Goal: Transaction & Acquisition: Book appointment/travel/reservation

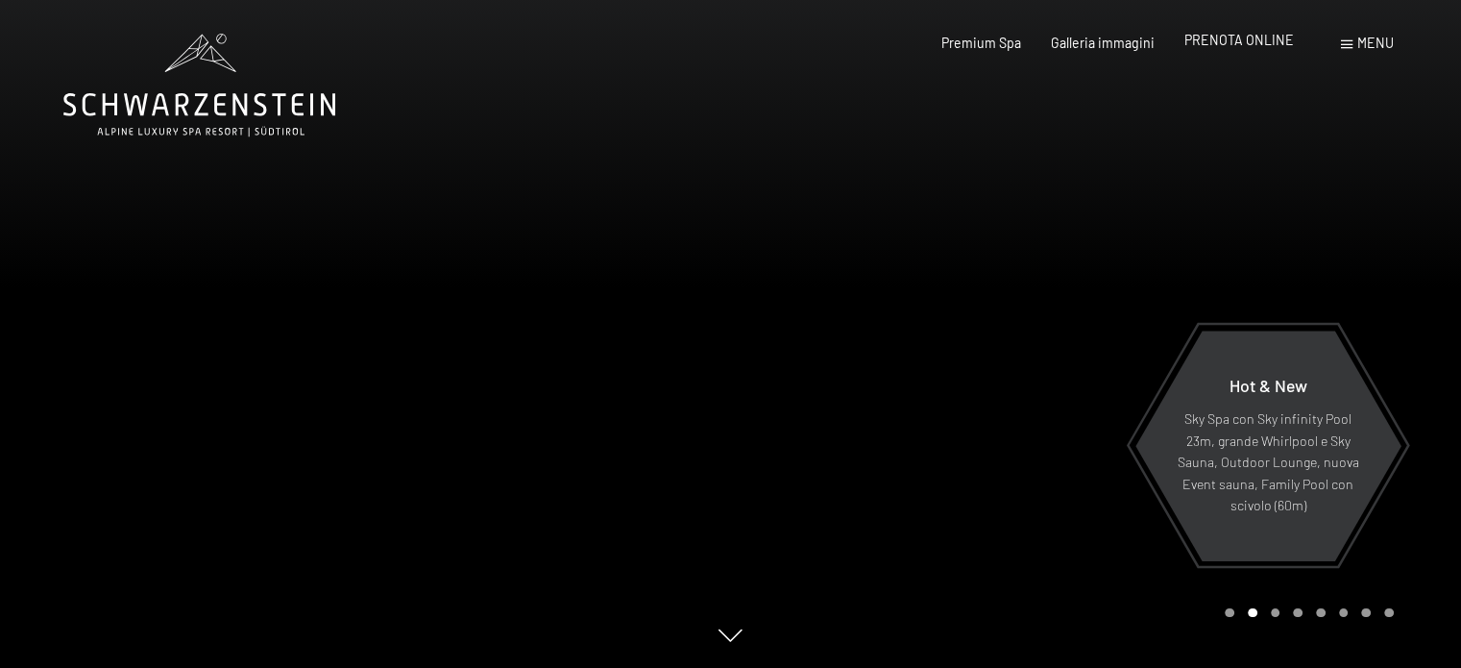
click at [1215, 37] on span "PRENOTA ONLINE" at bounding box center [1240, 40] width 110 height 16
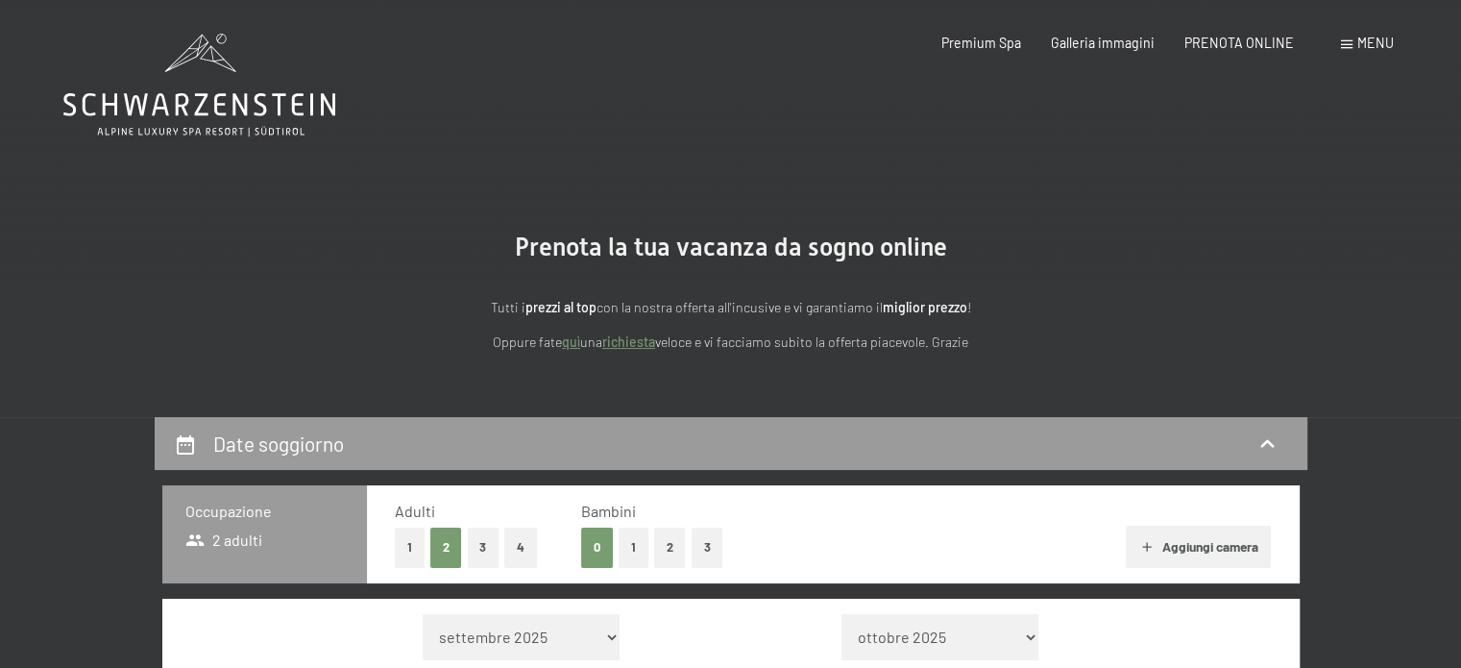
click at [277, 103] on icon at bounding box center [199, 85] width 272 height 103
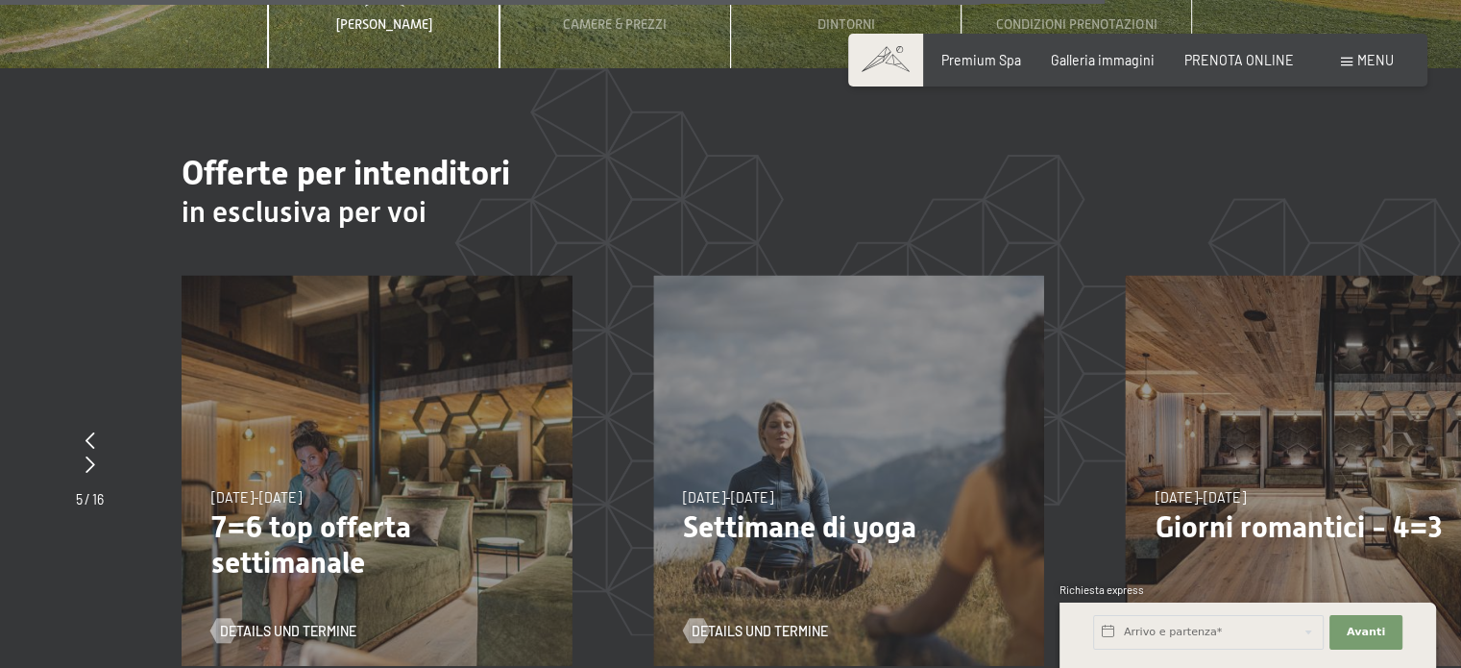
scroll to position [6108, 0]
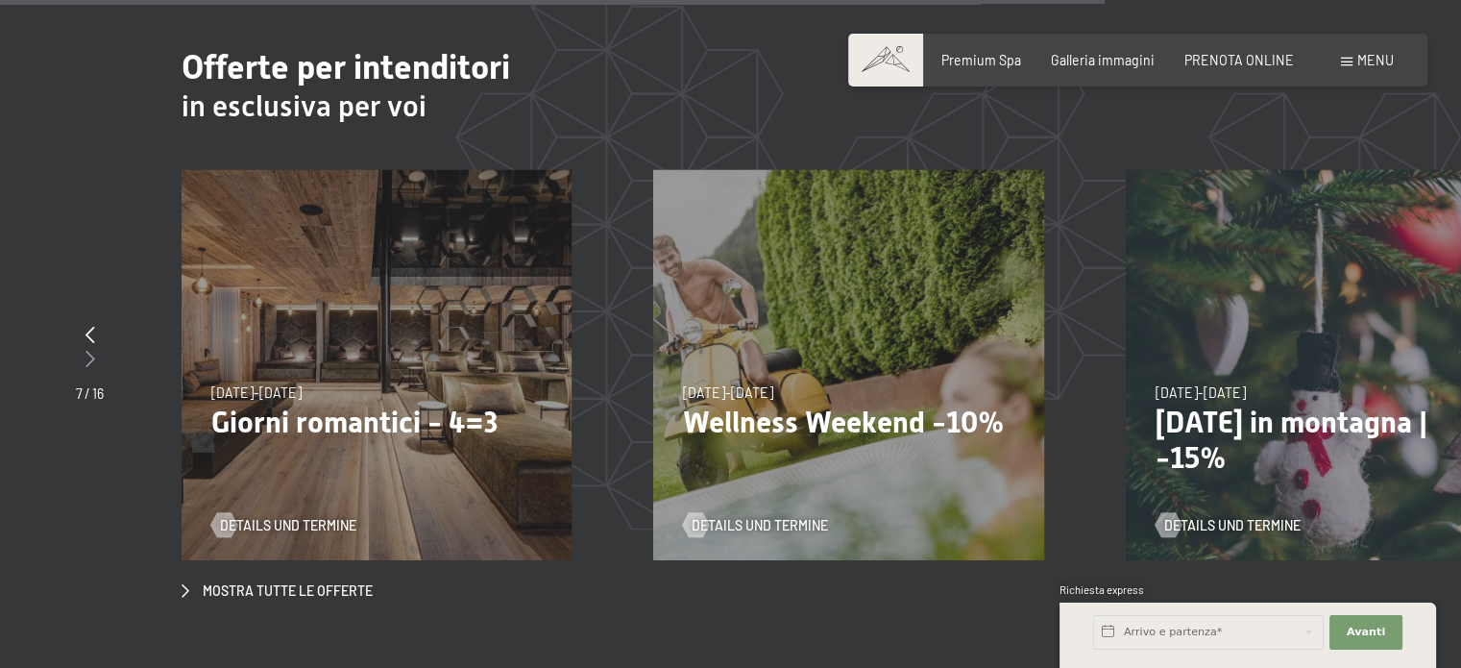
click at [88, 350] on icon at bounding box center [91, 358] width 10 height 17
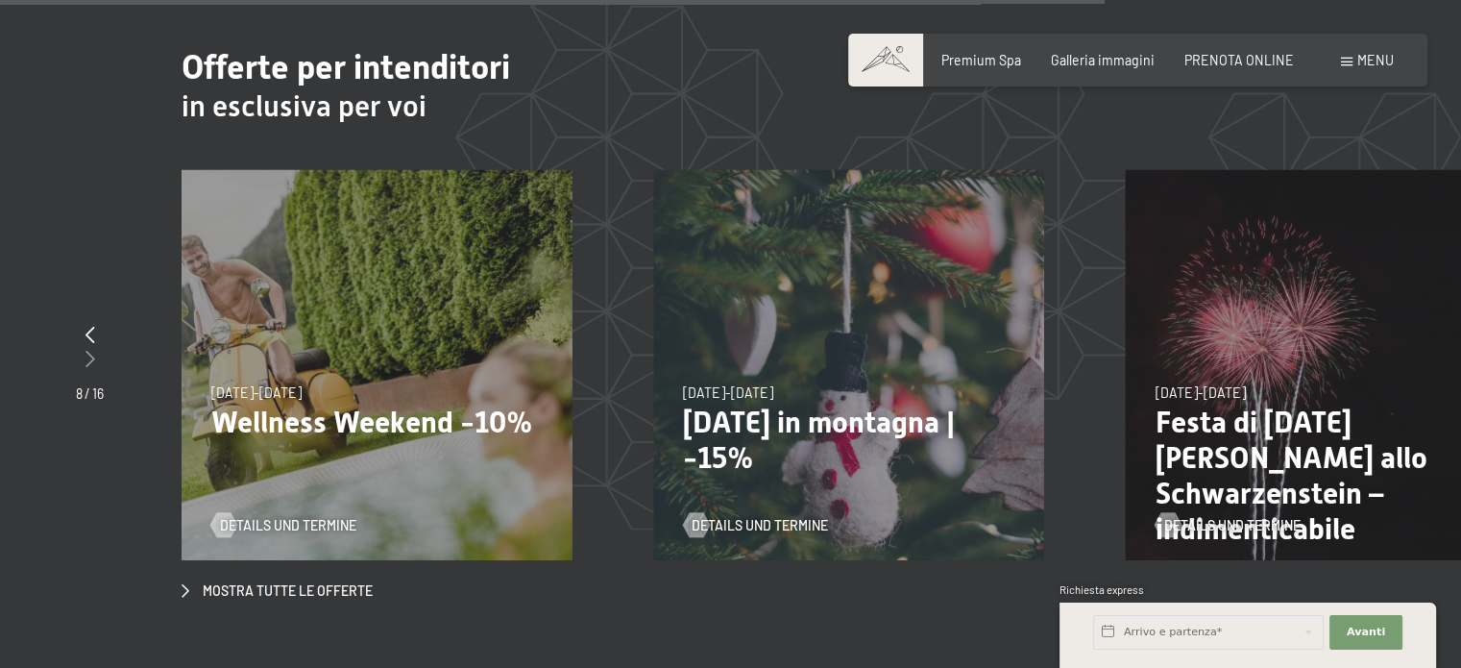
click at [88, 350] on icon at bounding box center [91, 358] width 10 height 17
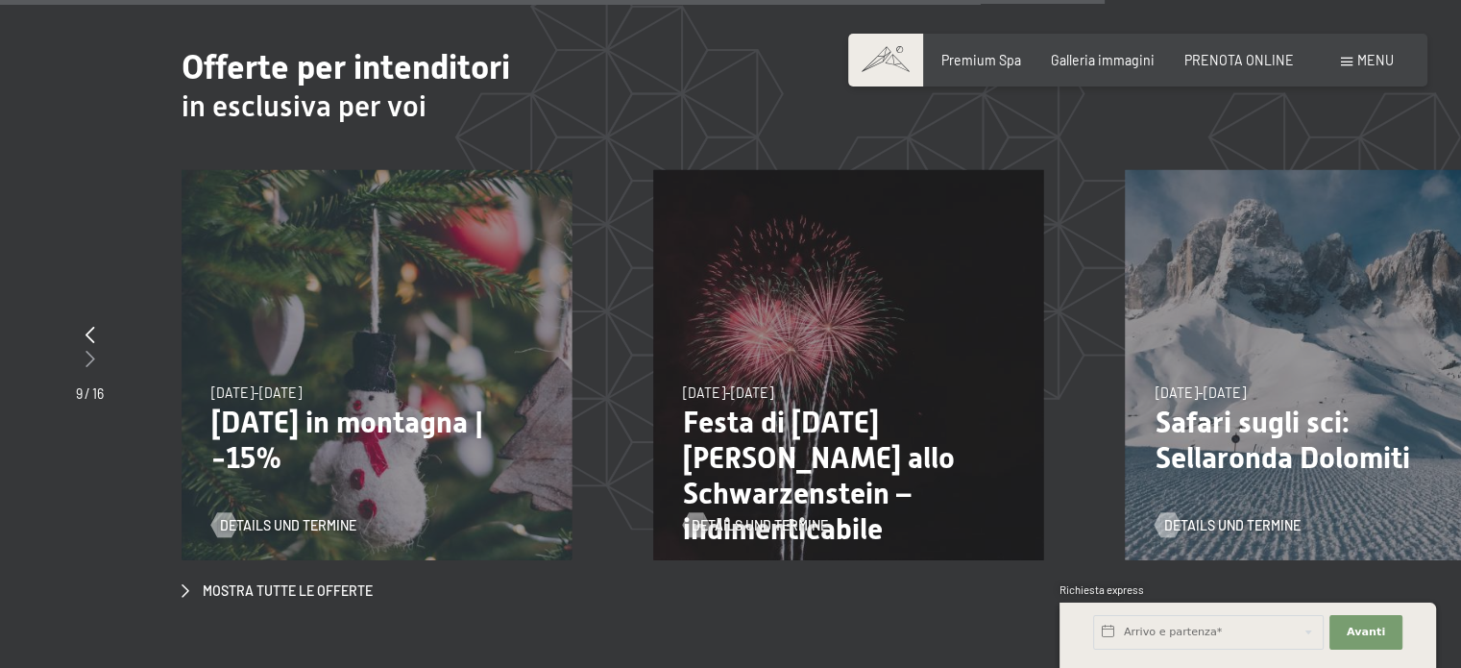
click at [88, 350] on icon at bounding box center [91, 358] width 10 height 17
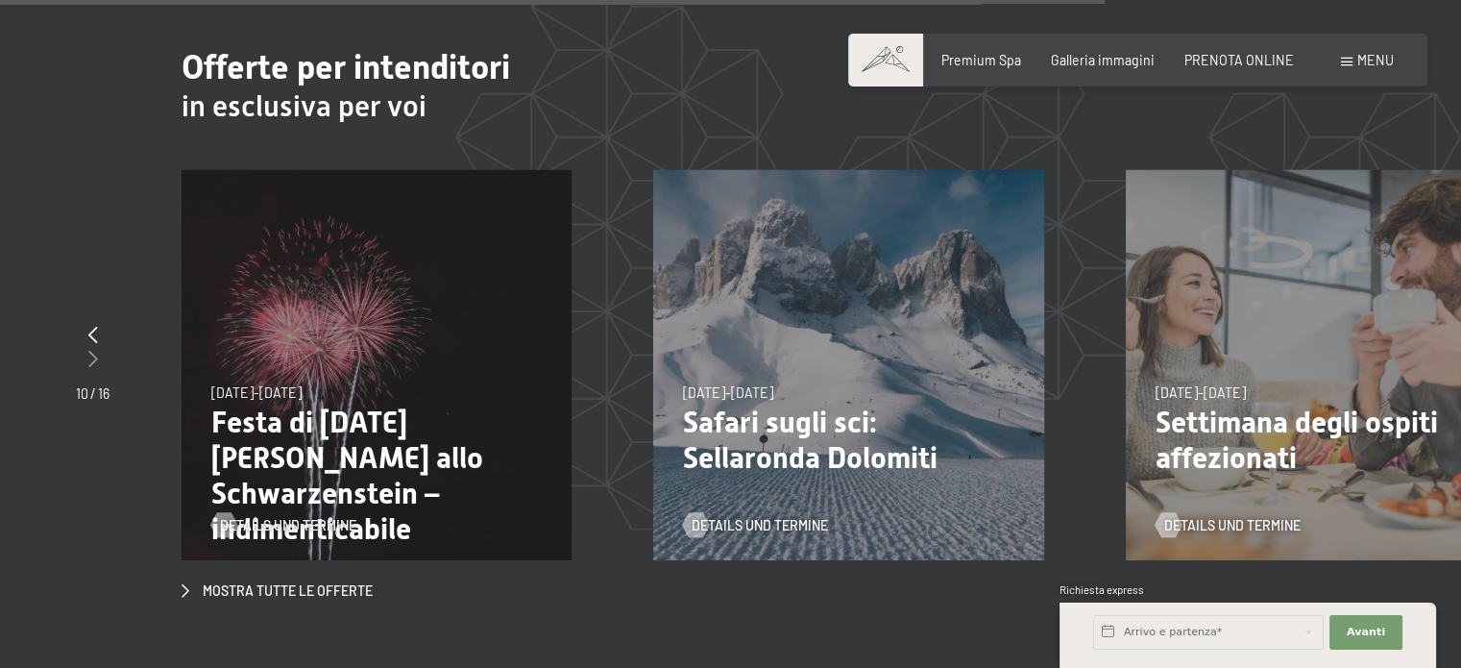
click at [88, 350] on icon at bounding box center [93, 358] width 10 height 17
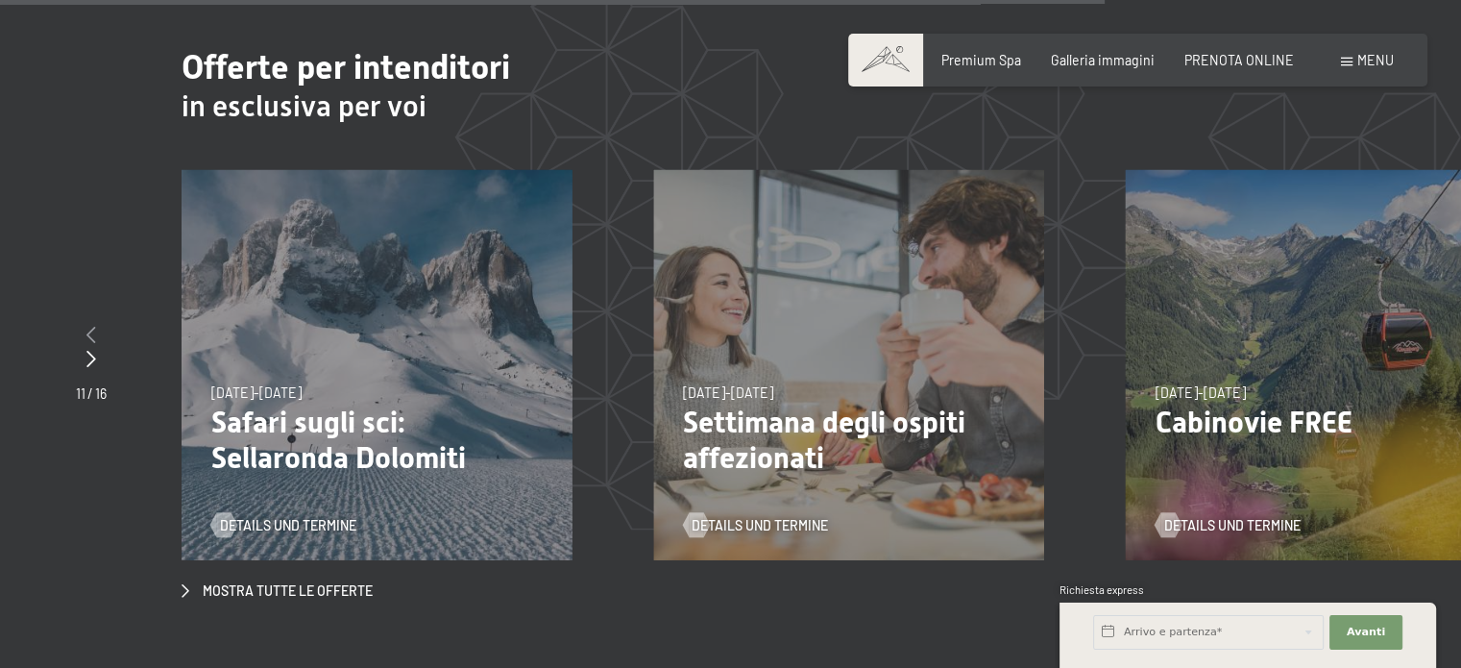
click at [86, 326] on icon at bounding box center [91, 334] width 10 height 17
click at [86, 324] on div at bounding box center [91, 336] width 31 height 24
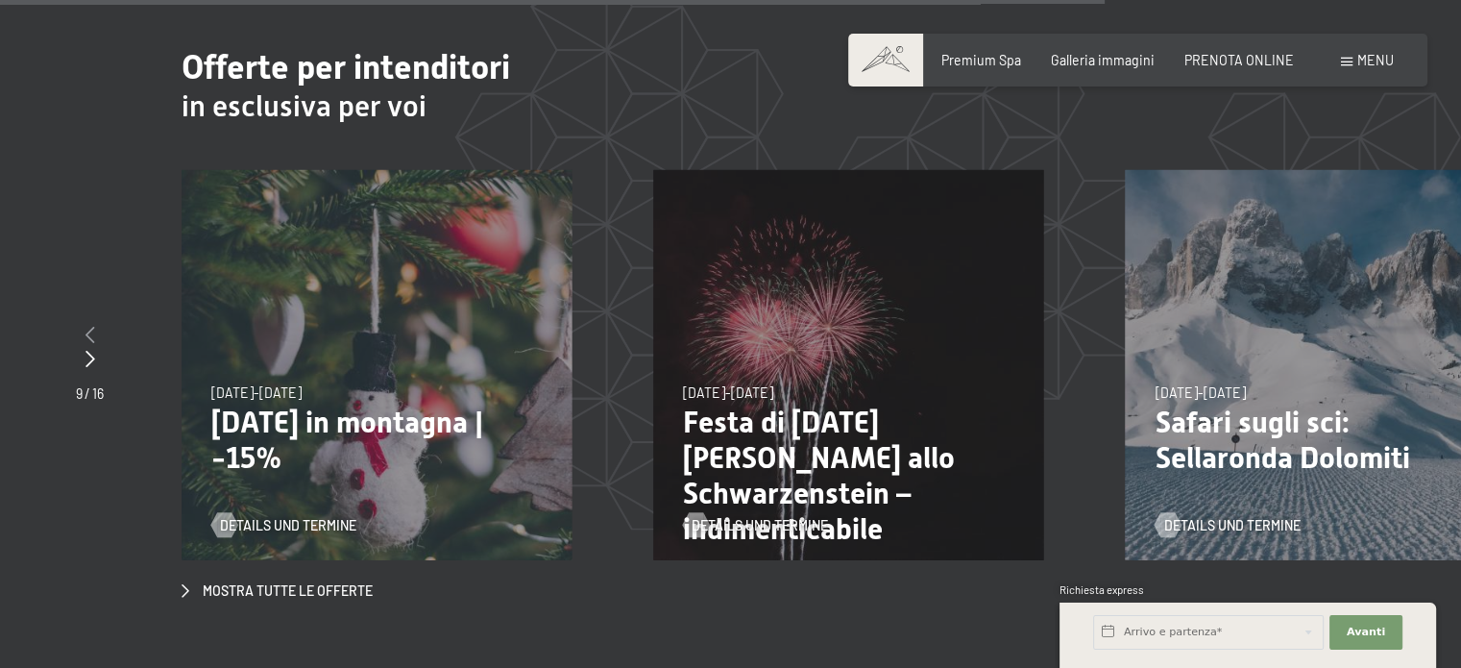
click at [86, 326] on icon at bounding box center [91, 334] width 10 height 17
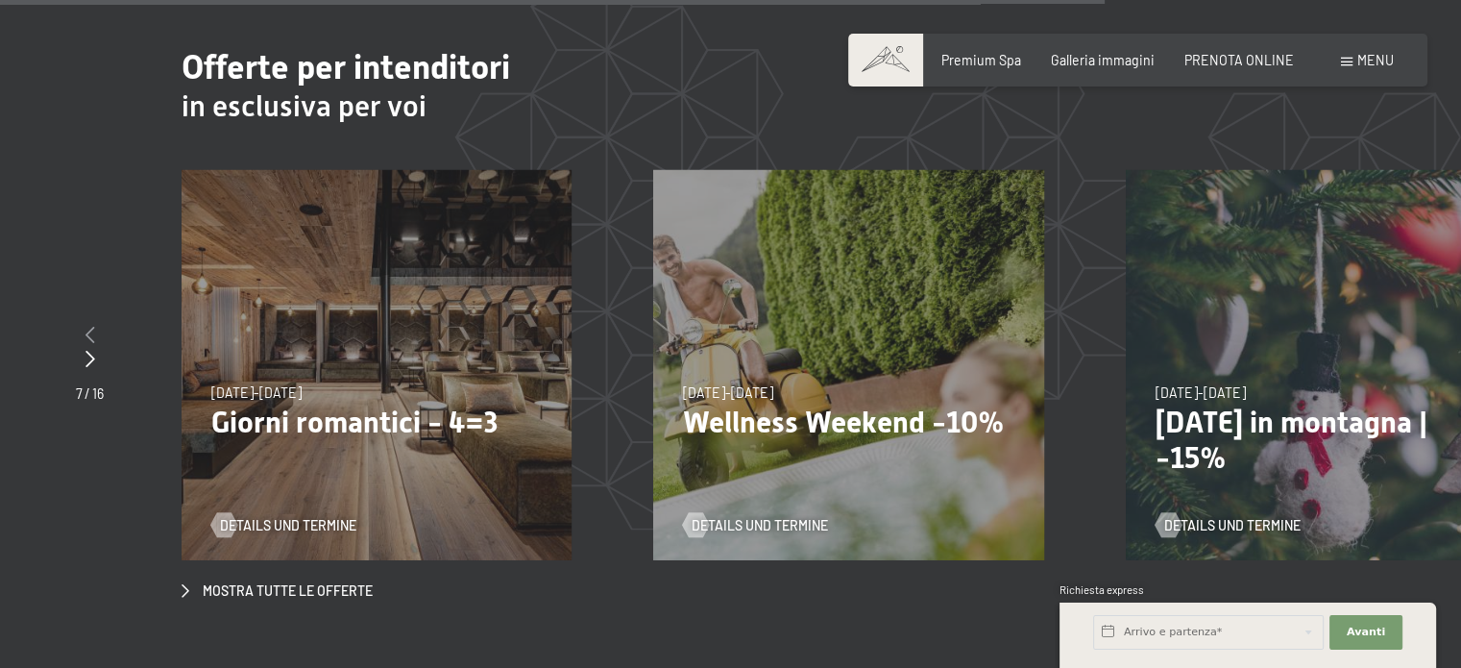
click at [86, 326] on icon at bounding box center [91, 334] width 10 height 17
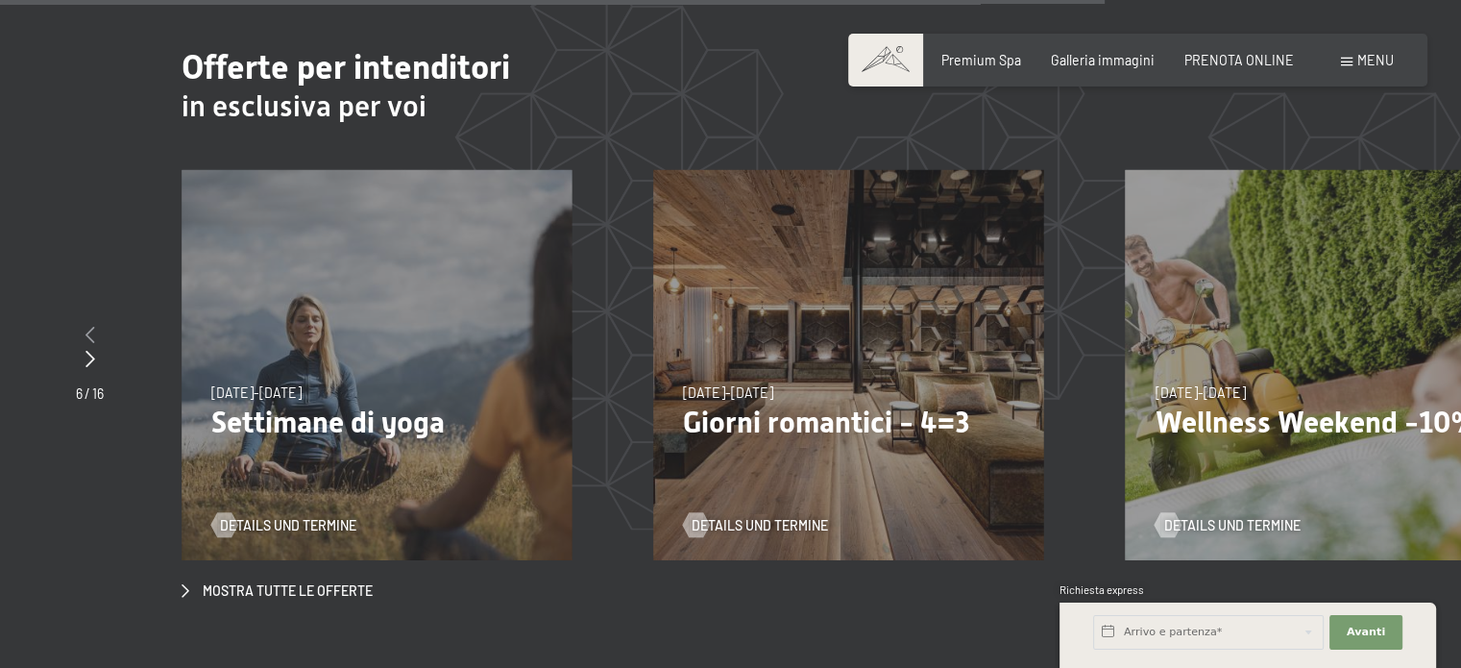
click at [86, 326] on icon at bounding box center [91, 334] width 10 height 17
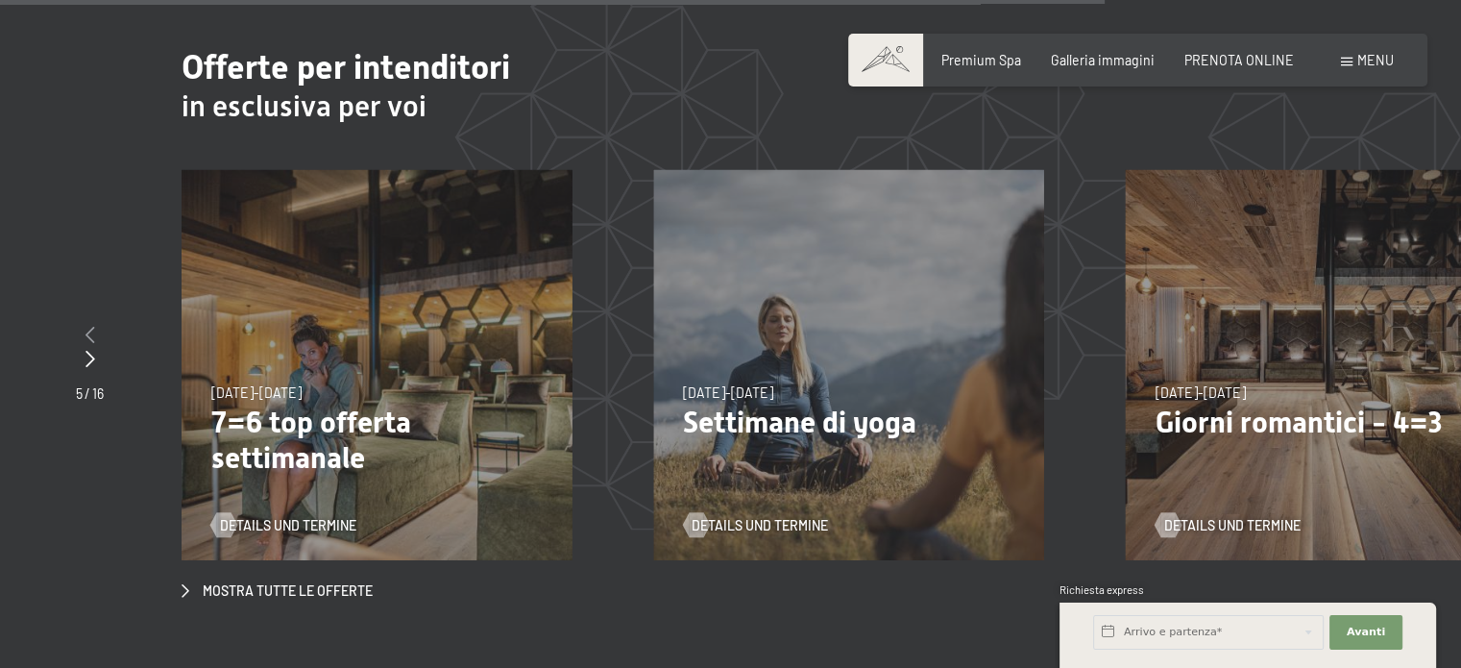
click at [86, 326] on icon at bounding box center [91, 334] width 10 height 17
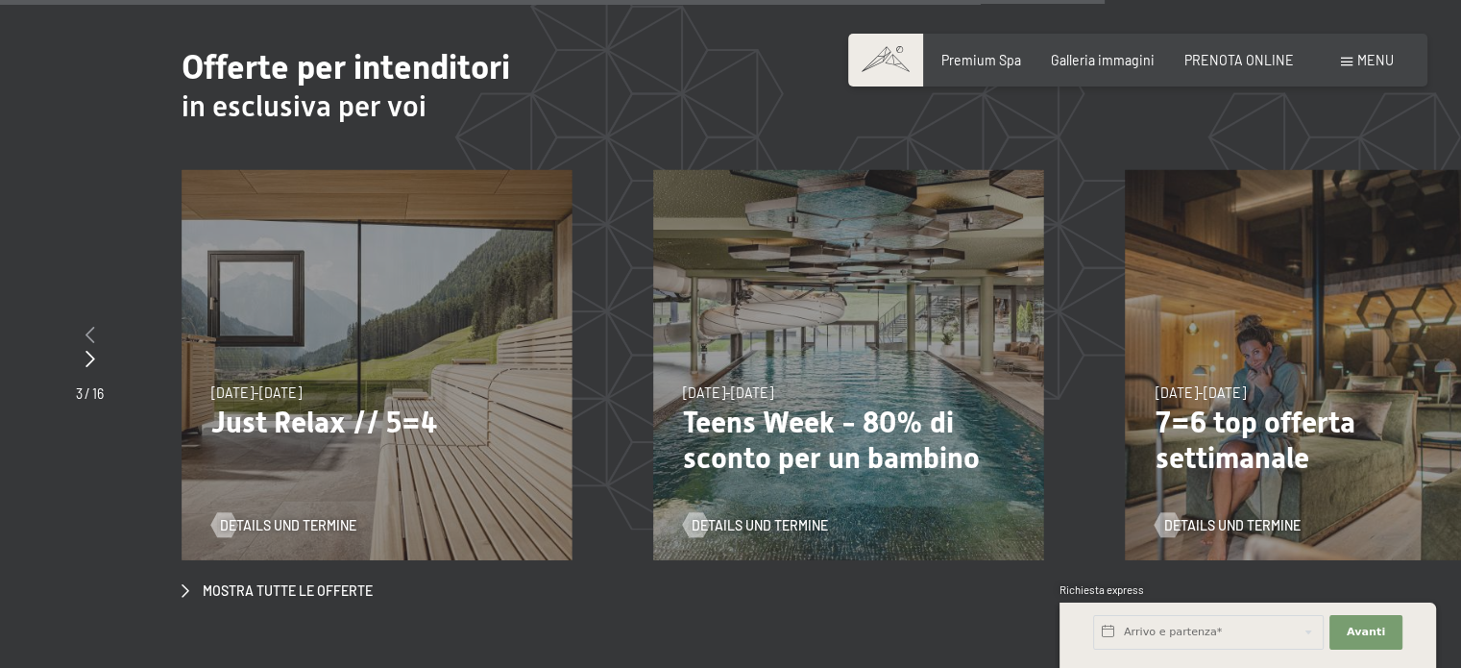
click at [86, 326] on icon at bounding box center [91, 334] width 10 height 17
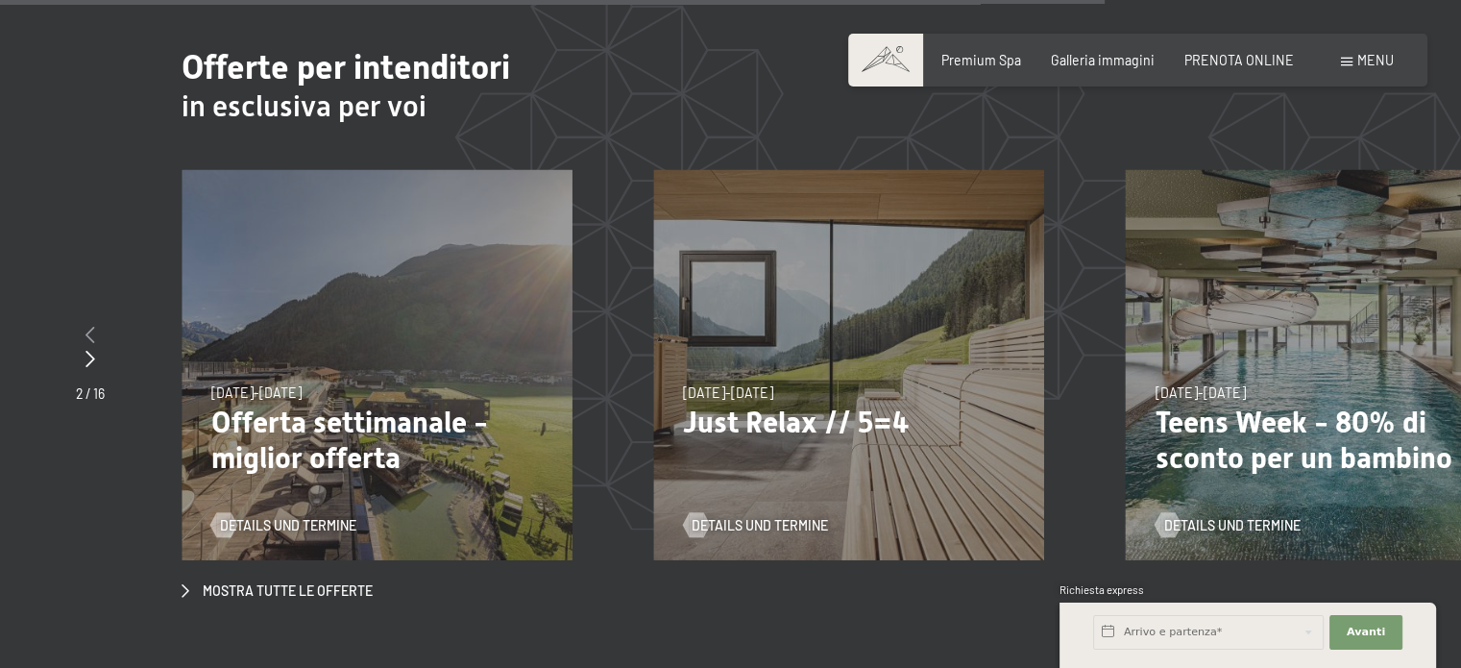
click at [86, 326] on icon at bounding box center [91, 334] width 10 height 17
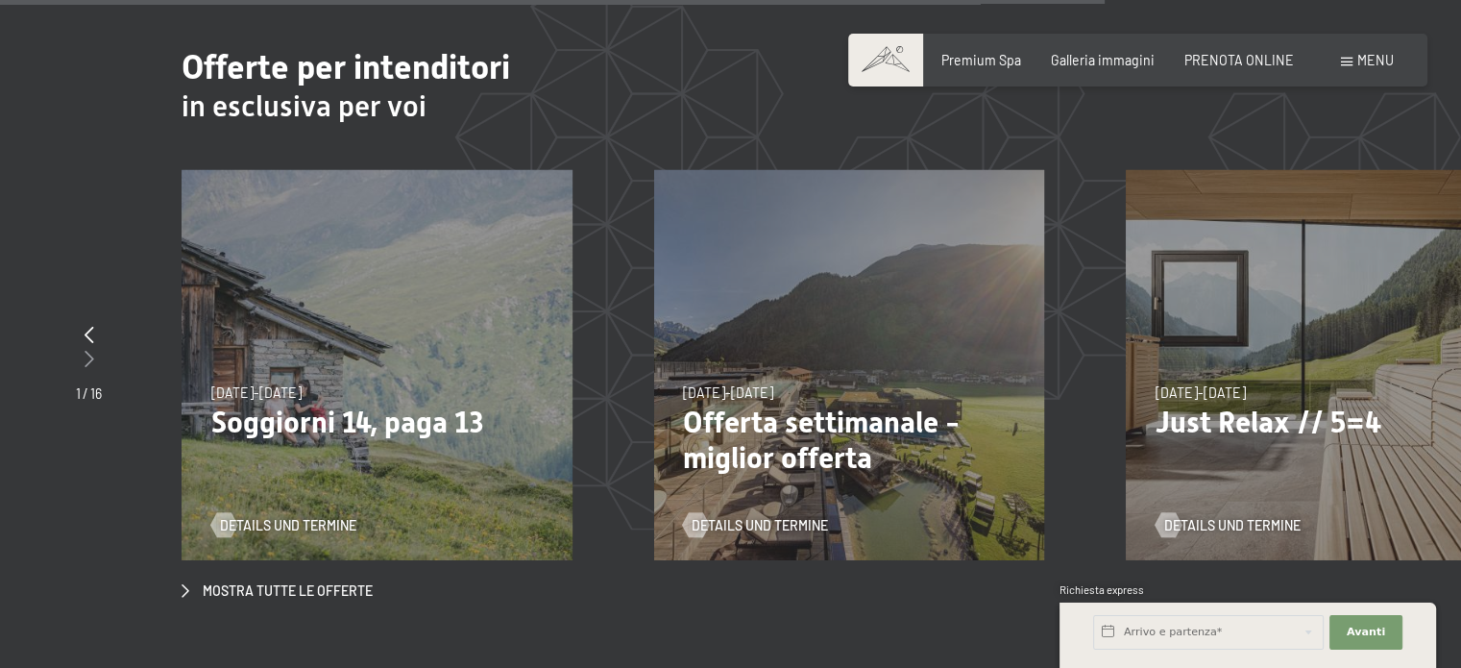
click at [86, 350] on icon at bounding box center [90, 358] width 10 height 17
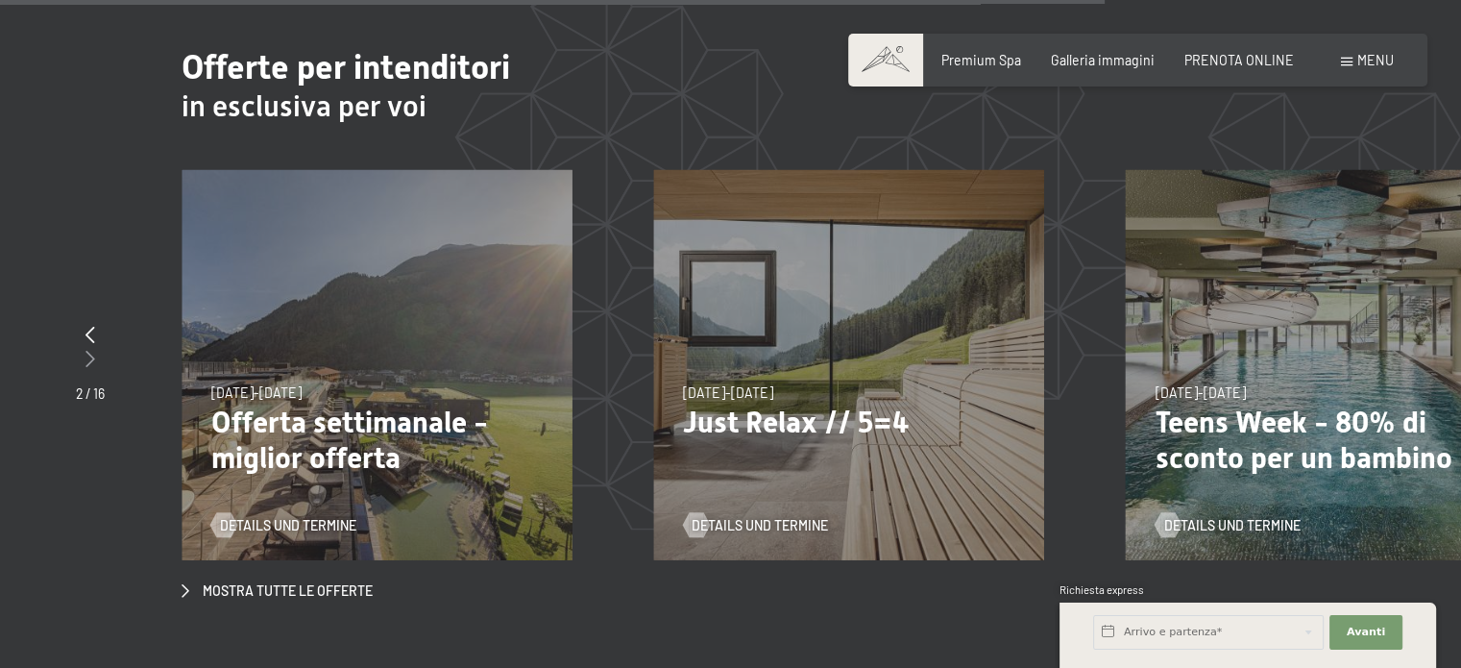
click at [86, 350] on icon at bounding box center [91, 358] width 10 height 17
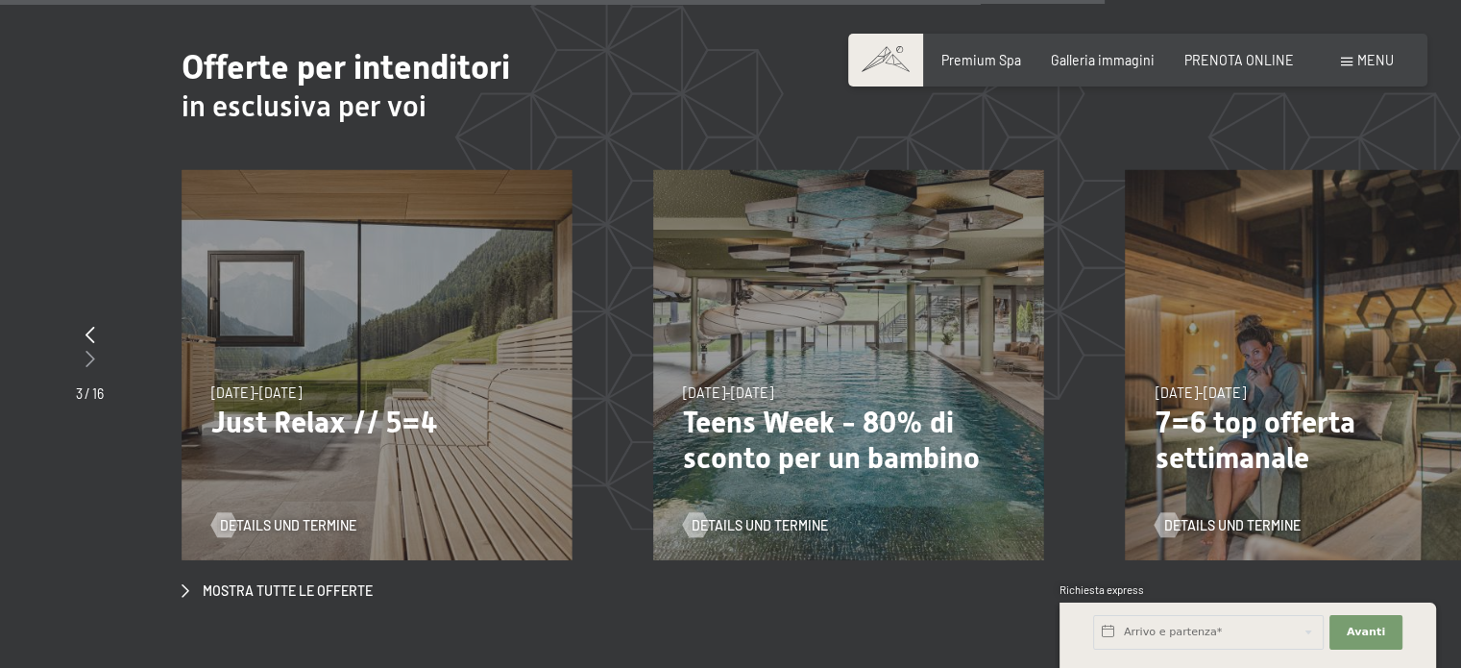
click at [86, 350] on icon at bounding box center [91, 358] width 10 height 17
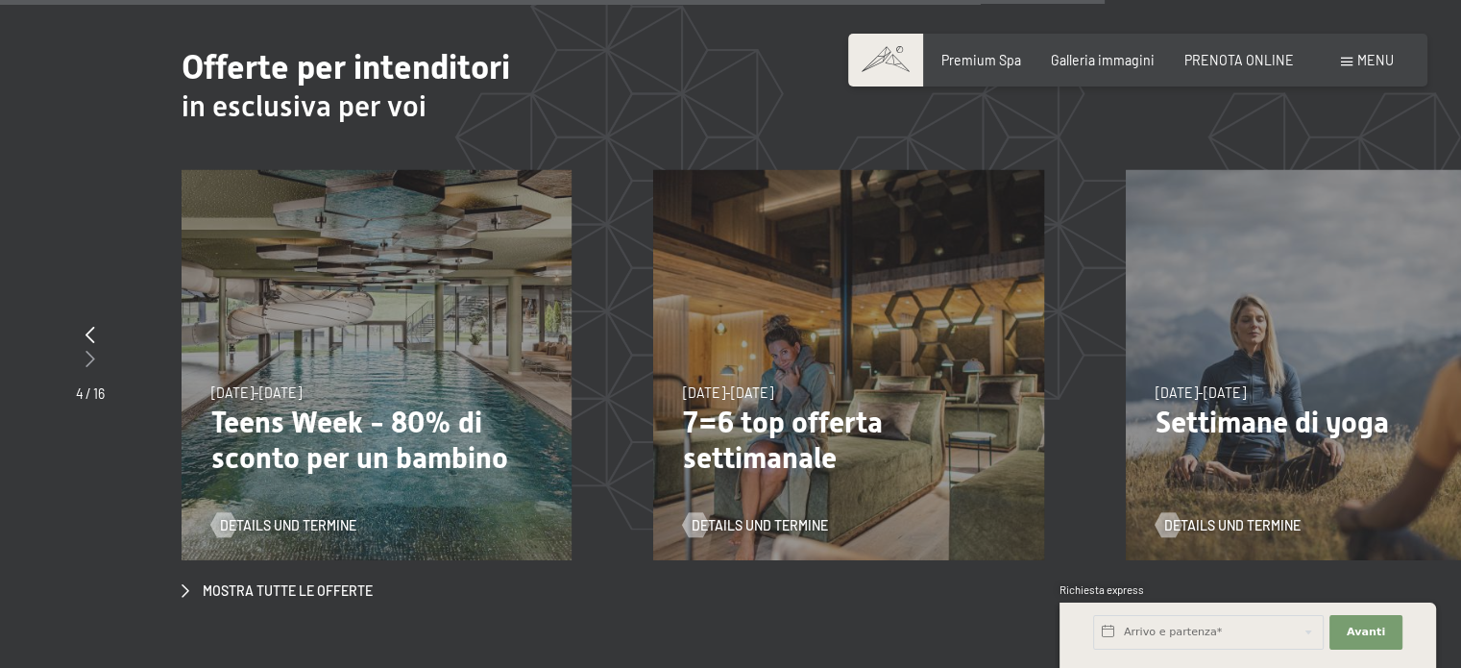
click at [86, 350] on icon at bounding box center [91, 358] width 10 height 17
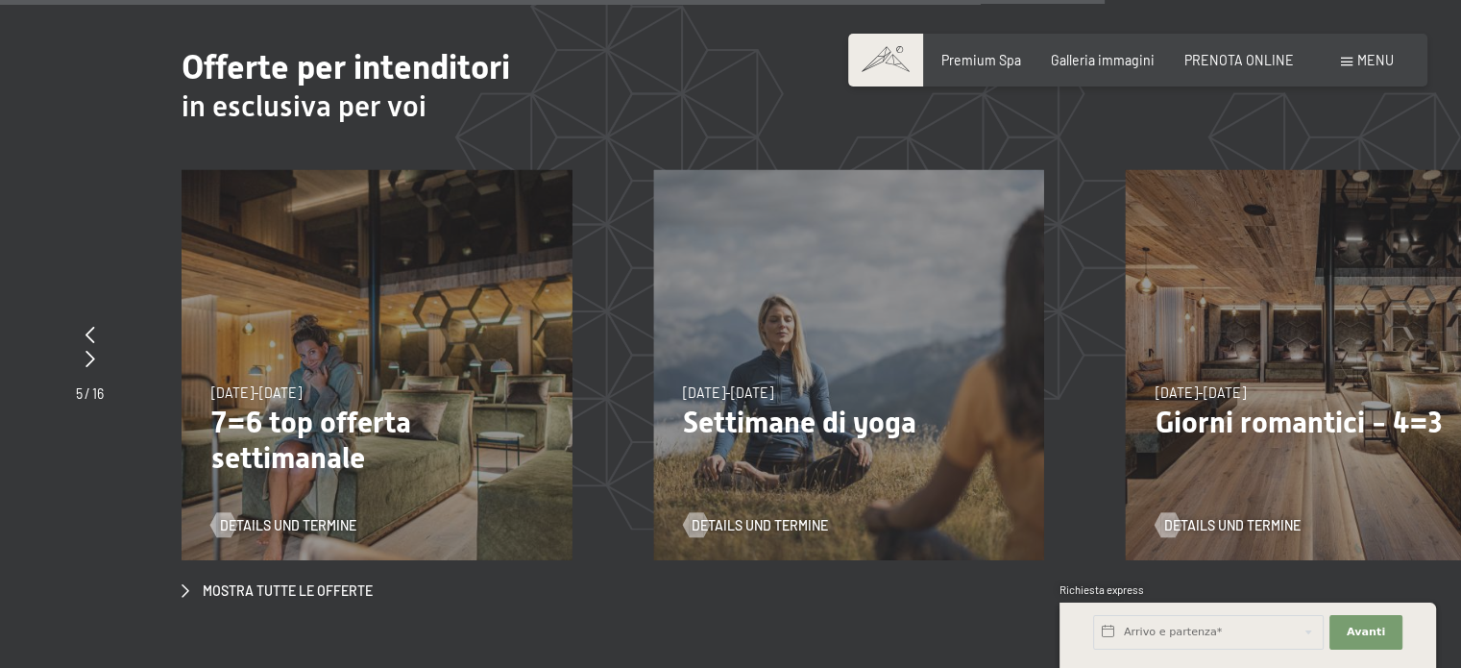
click at [1204, 384] on span "[DATE]-[DATE]" at bounding box center [1201, 392] width 90 height 16
click at [1236, 293] on div "9/11/2025-5/12/2025 8/12/2025-19/12/2025 11/1/2026-23/1/2026 8/3/2026-27/3/2026…" at bounding box center [1321, 365] width 390 height 390
click at [1257, 516] on span "Details und Termine" at bounding box center [1251, 525] width 136 height 19
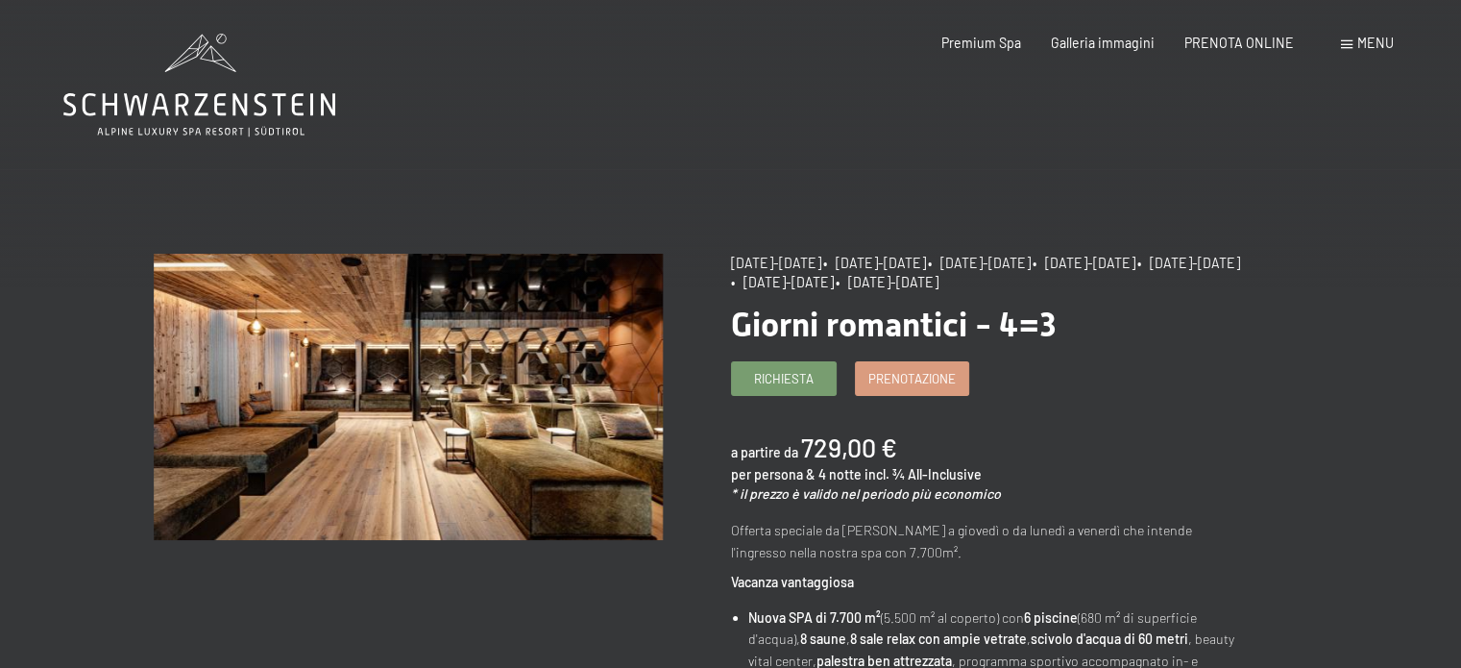
scroll to position [23, 0]
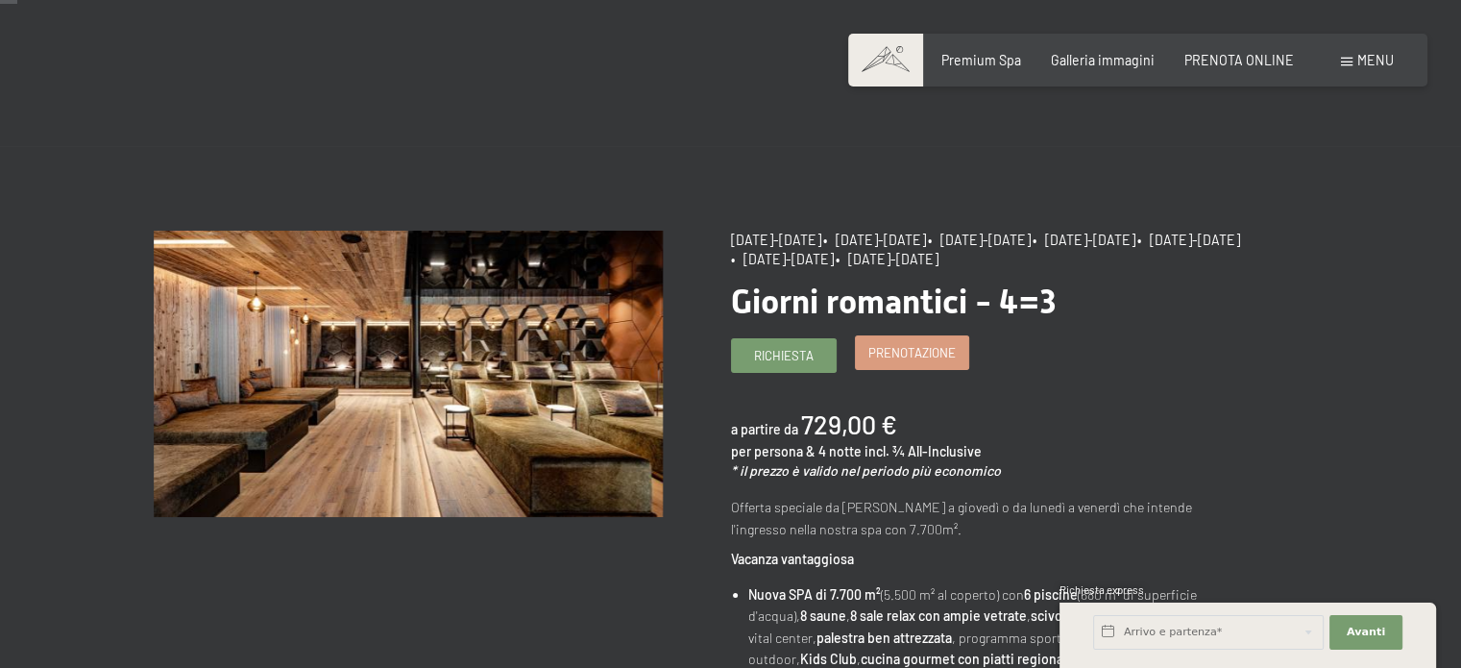
click at [903, 345] on span "Prenotazione" at bounding box center [912, 352] width 87 height 17
click at [910, 356] on span "Prenotazione" at bounding box center [912, 352] width 87 height 17
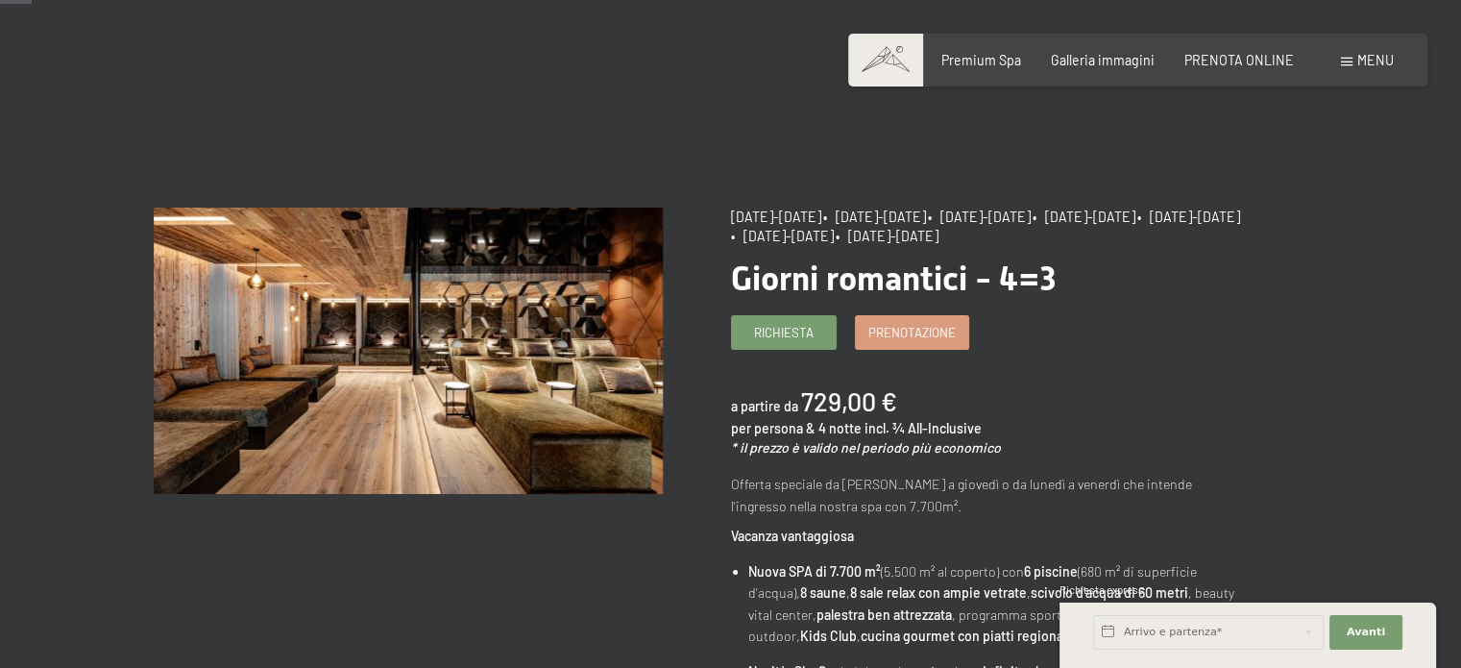
scroll to position [42, 0]
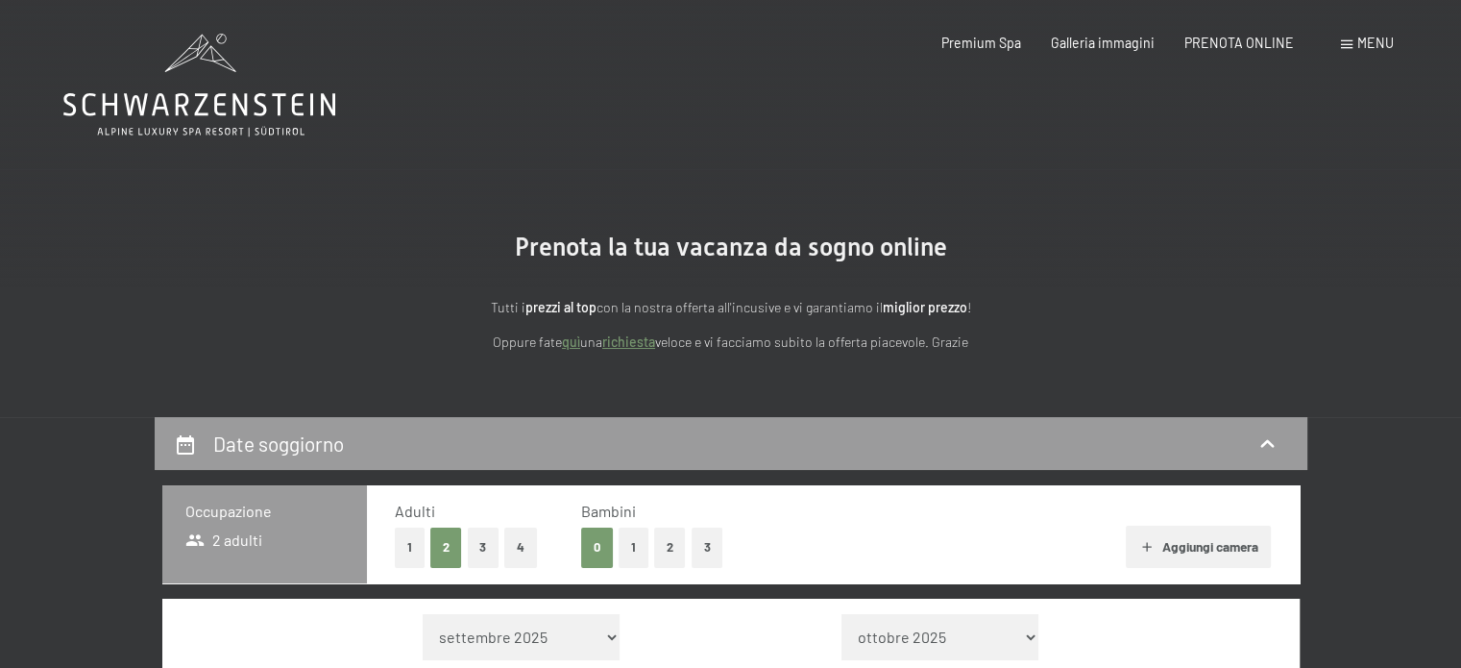
select select "2025-11-01"
select select "2025-12-01"
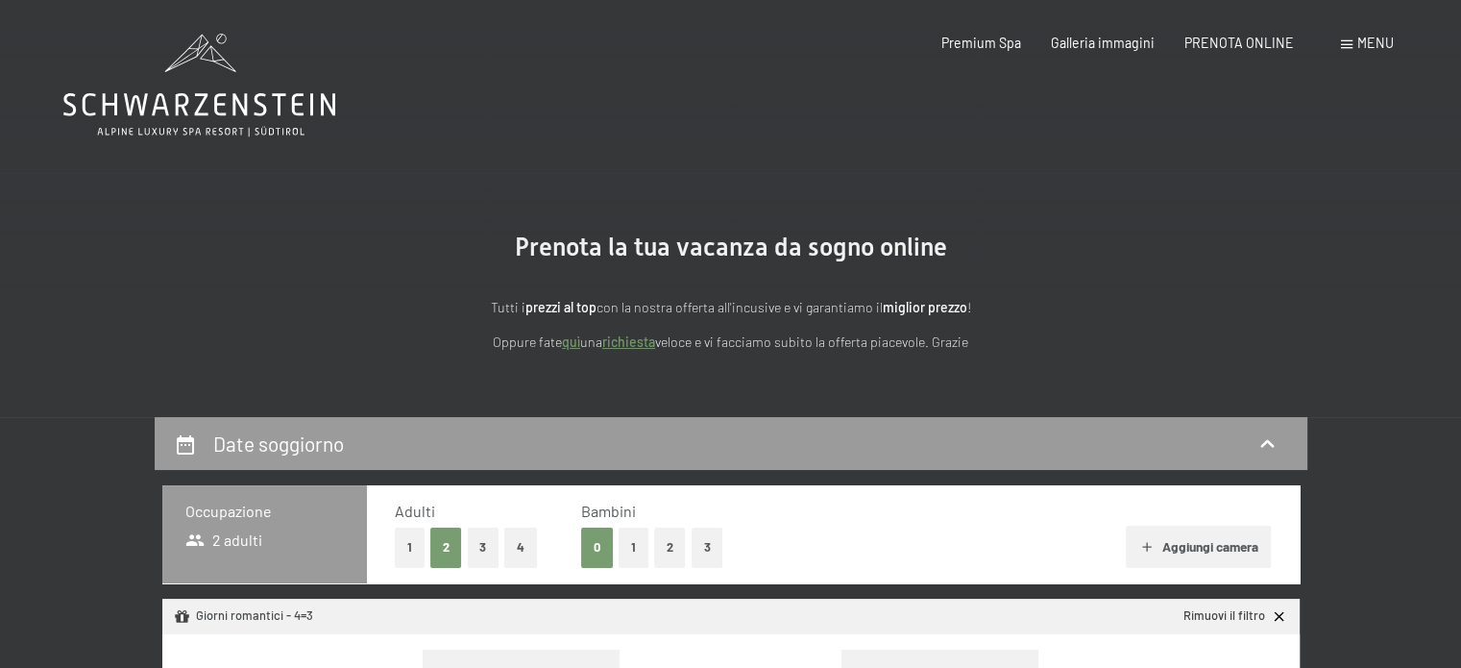
select select "2025-11-01"
select select "2025-12-01"
select select "[DATE]"
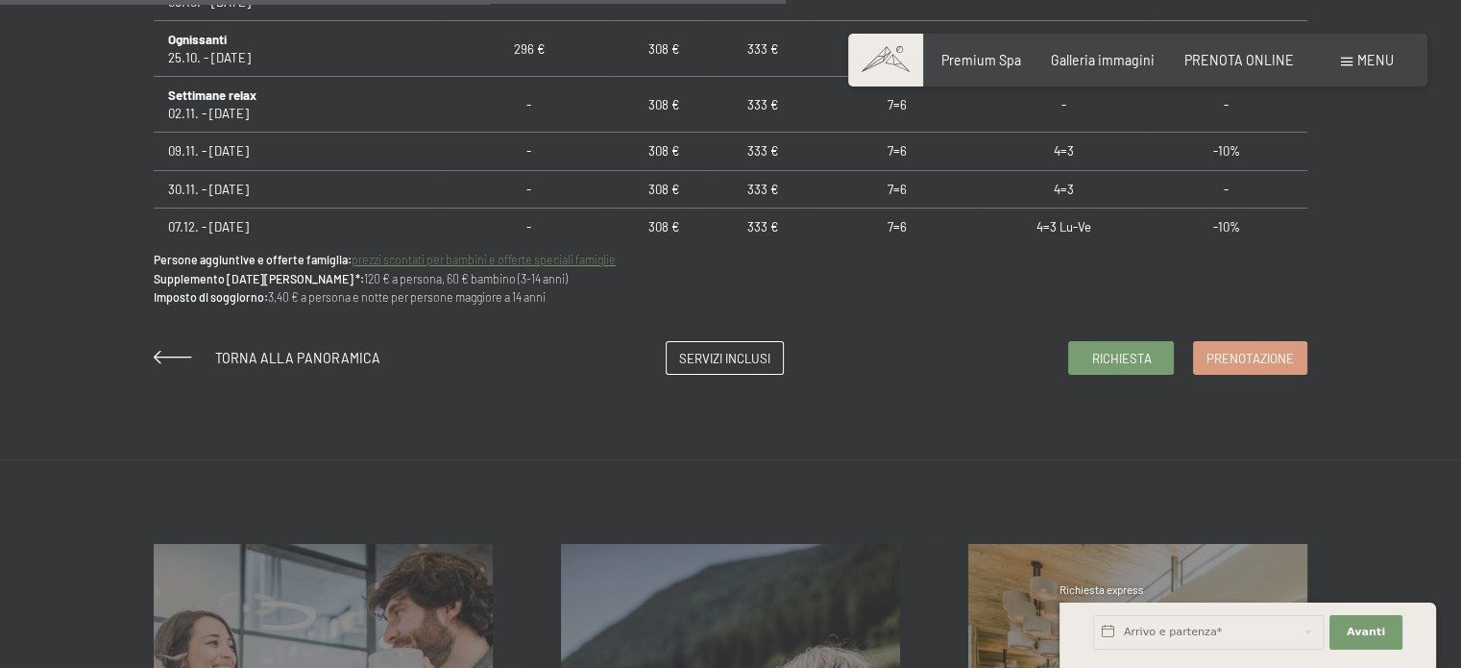
scroll to position [1301, 0]
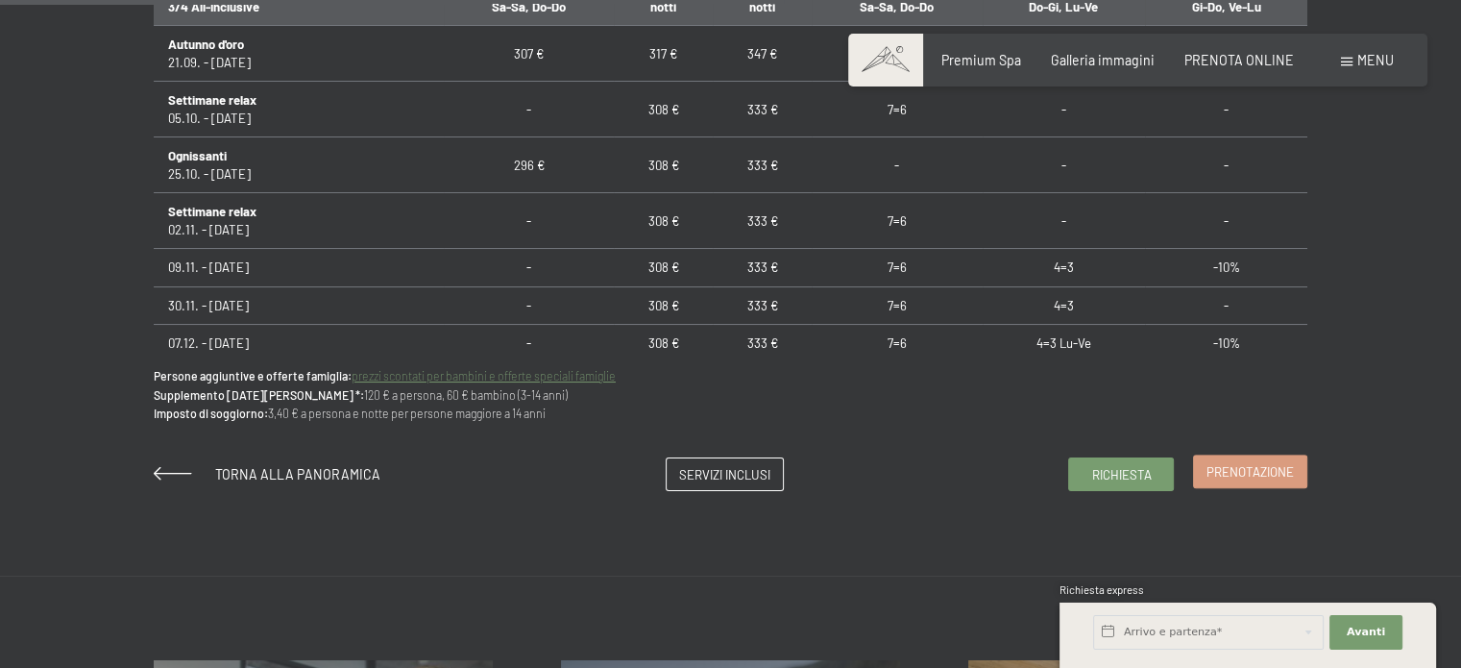
click at [1278, 468] on span "Prenotazione" at bounding box center [1250, 471] width 87 height 17
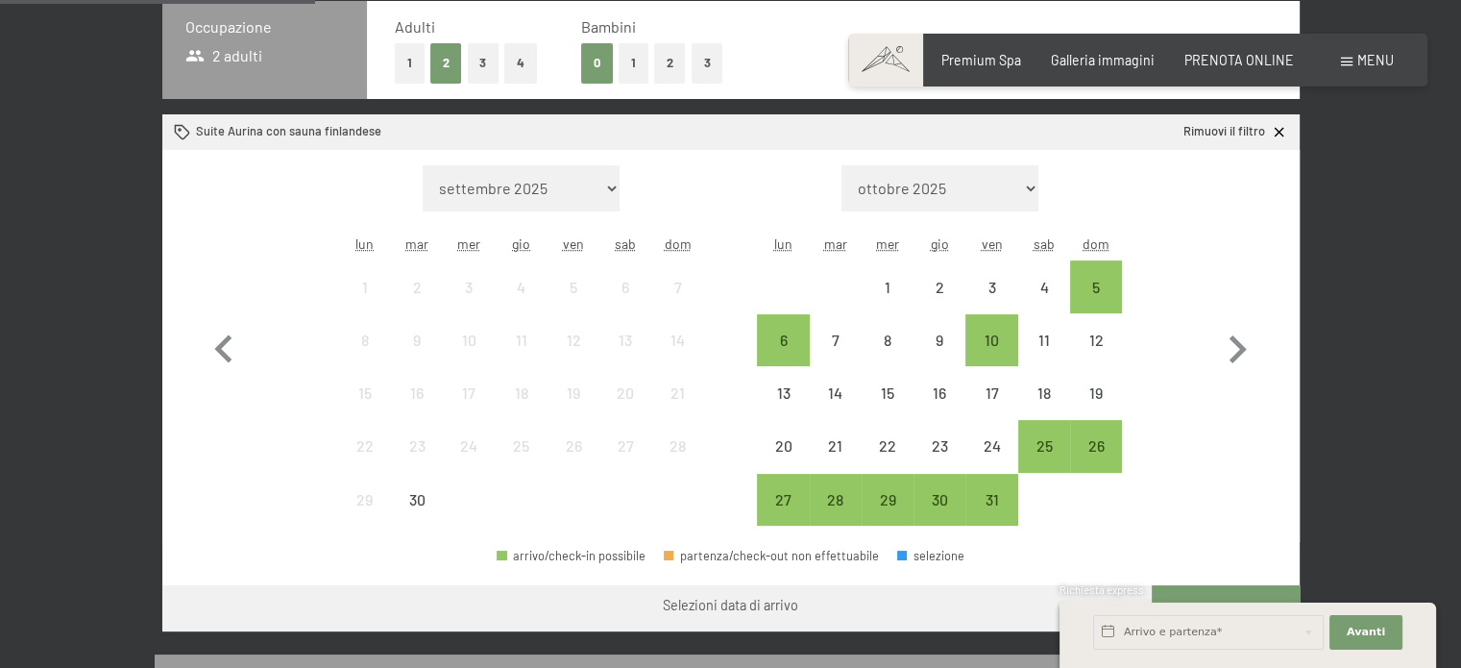
scroll to position [557, 0]
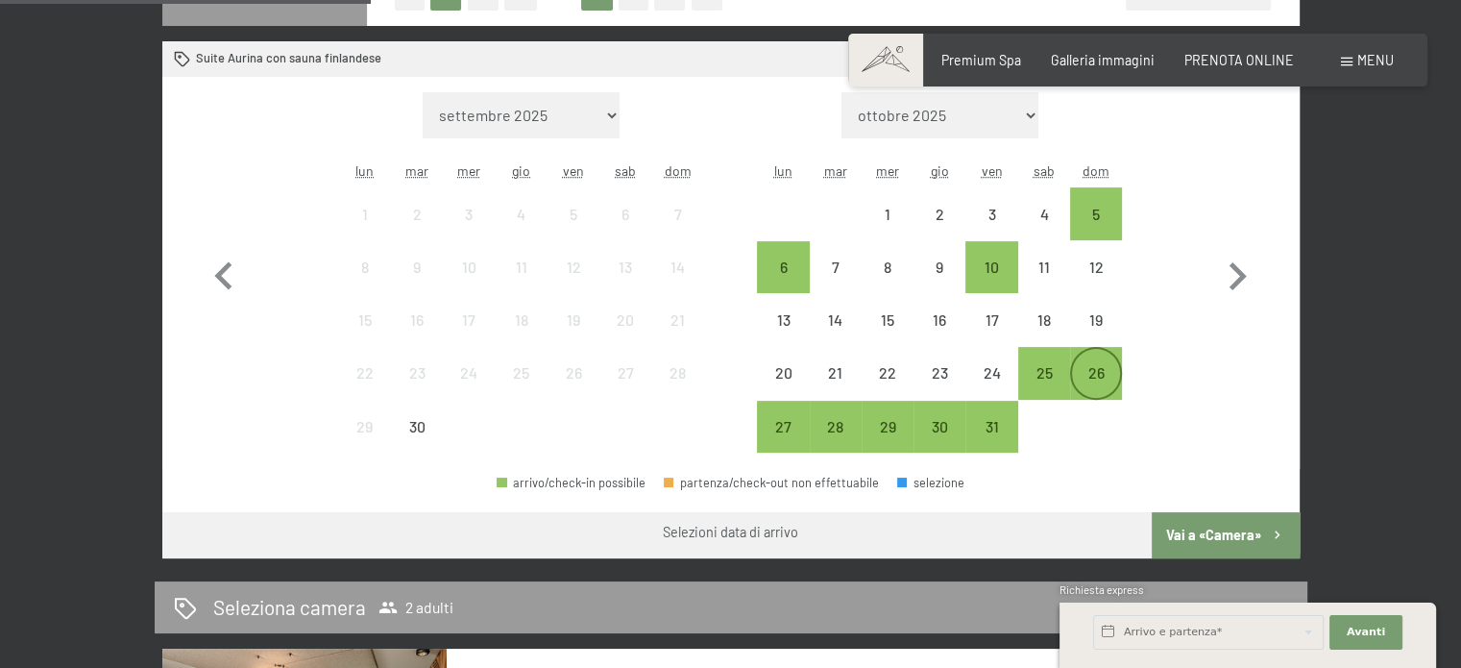
click at [1087, 363] on div "26" at bounding box center [1096, 373] width 48 height 48
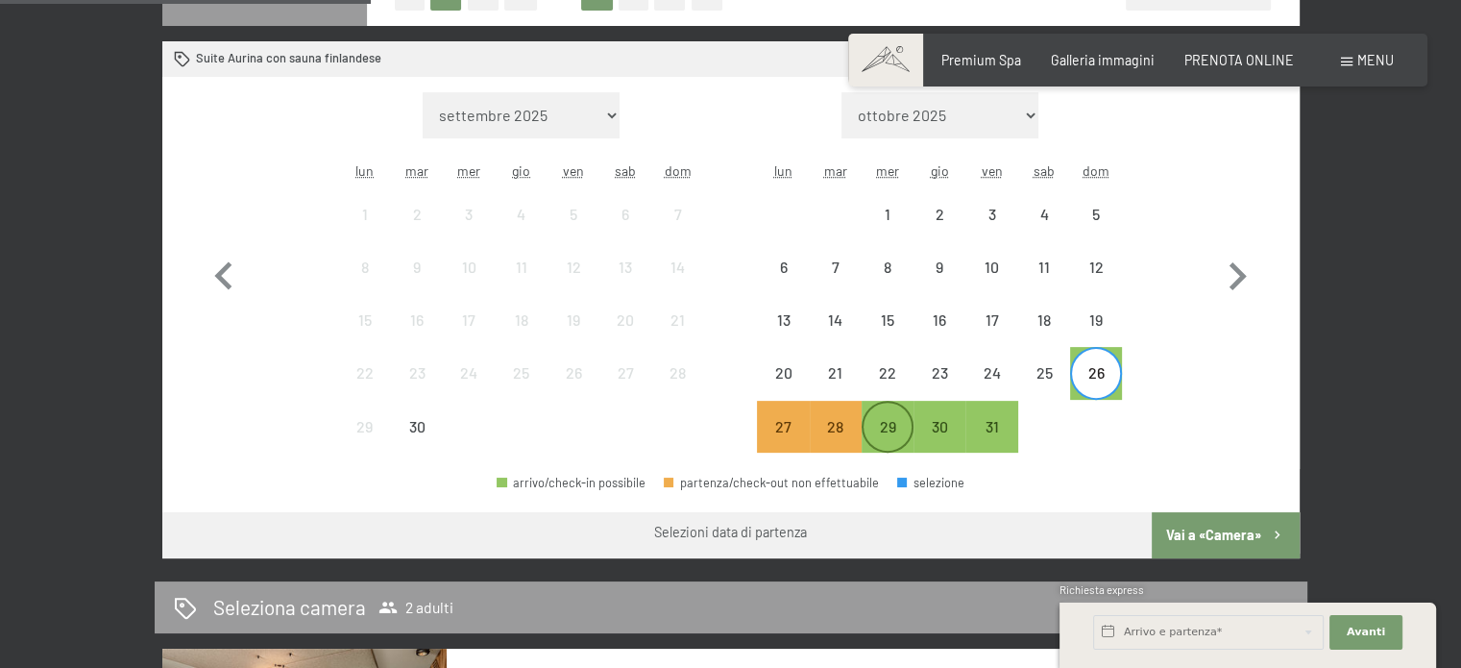
click at [874, 431] on div "29" at bounding box center [888, 443] width 48 height 48
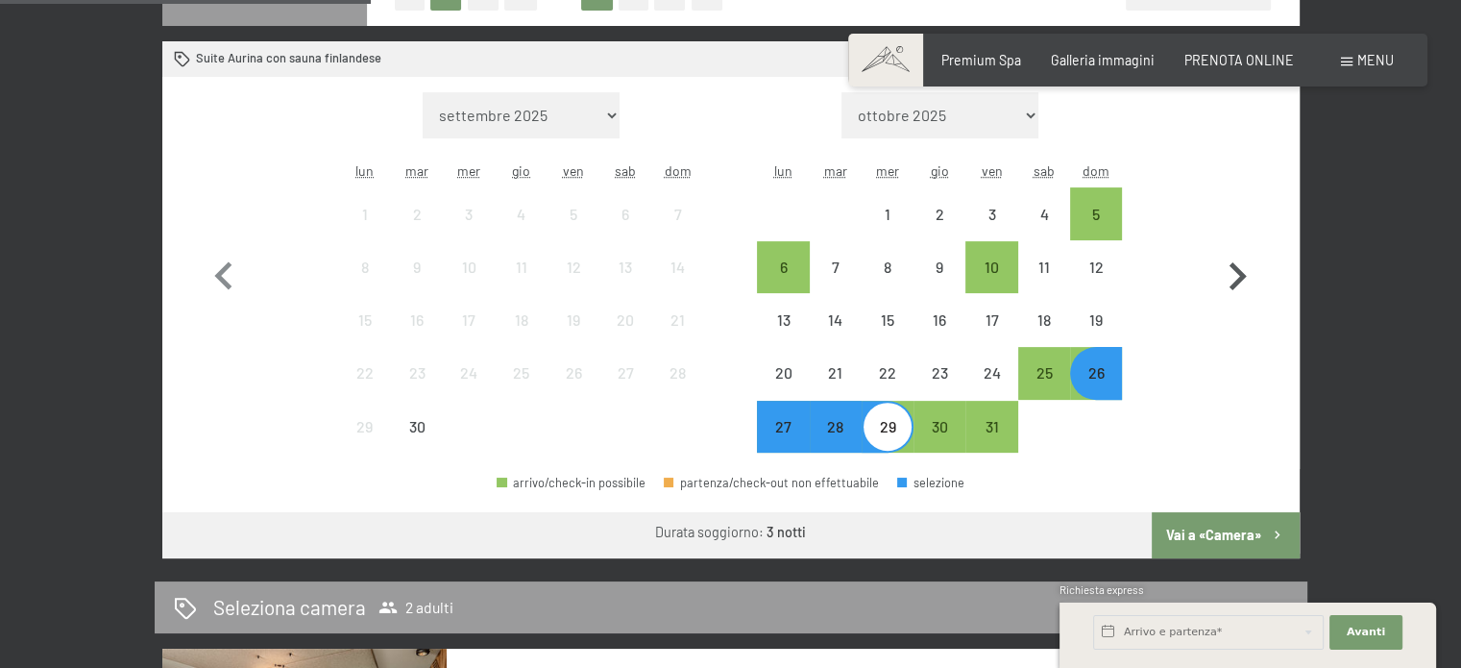
click at [1234, 530] on button "Vai a «Camera»" at bounding box center [1225, 535] width 147 height 46
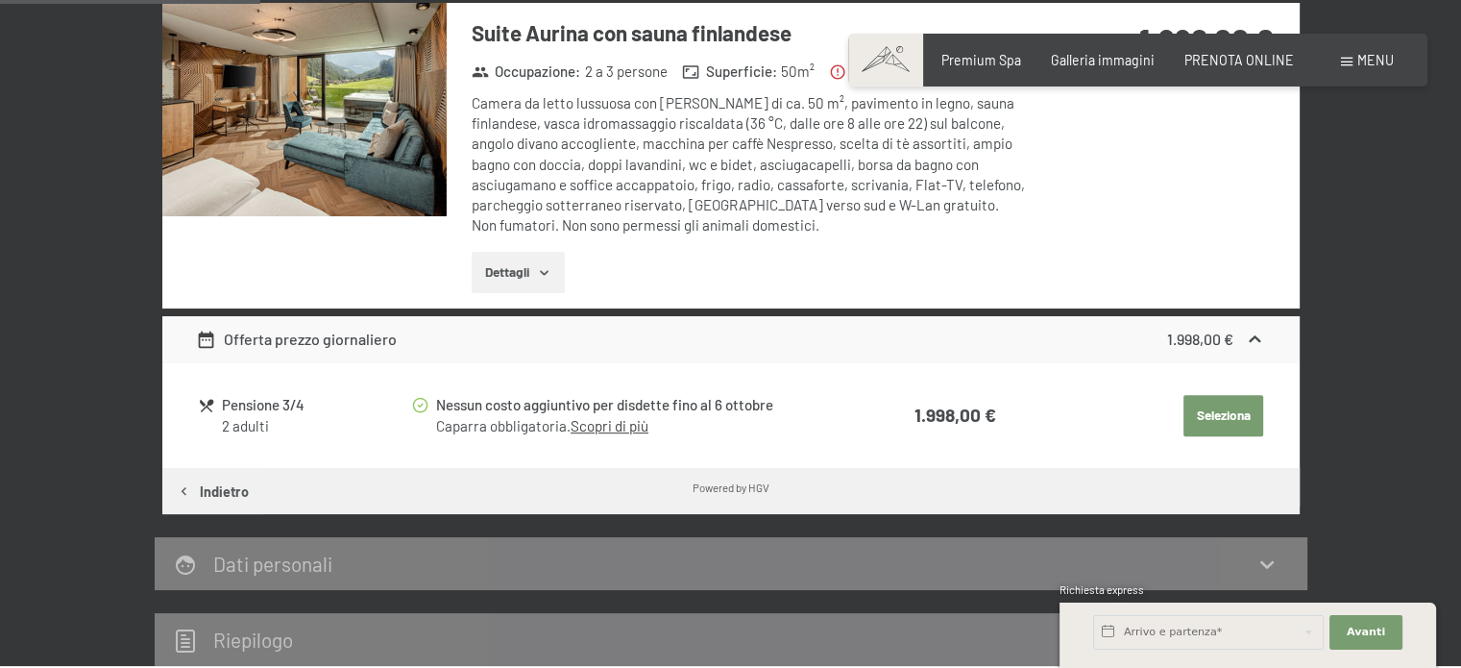
scroll to position [416, 0]
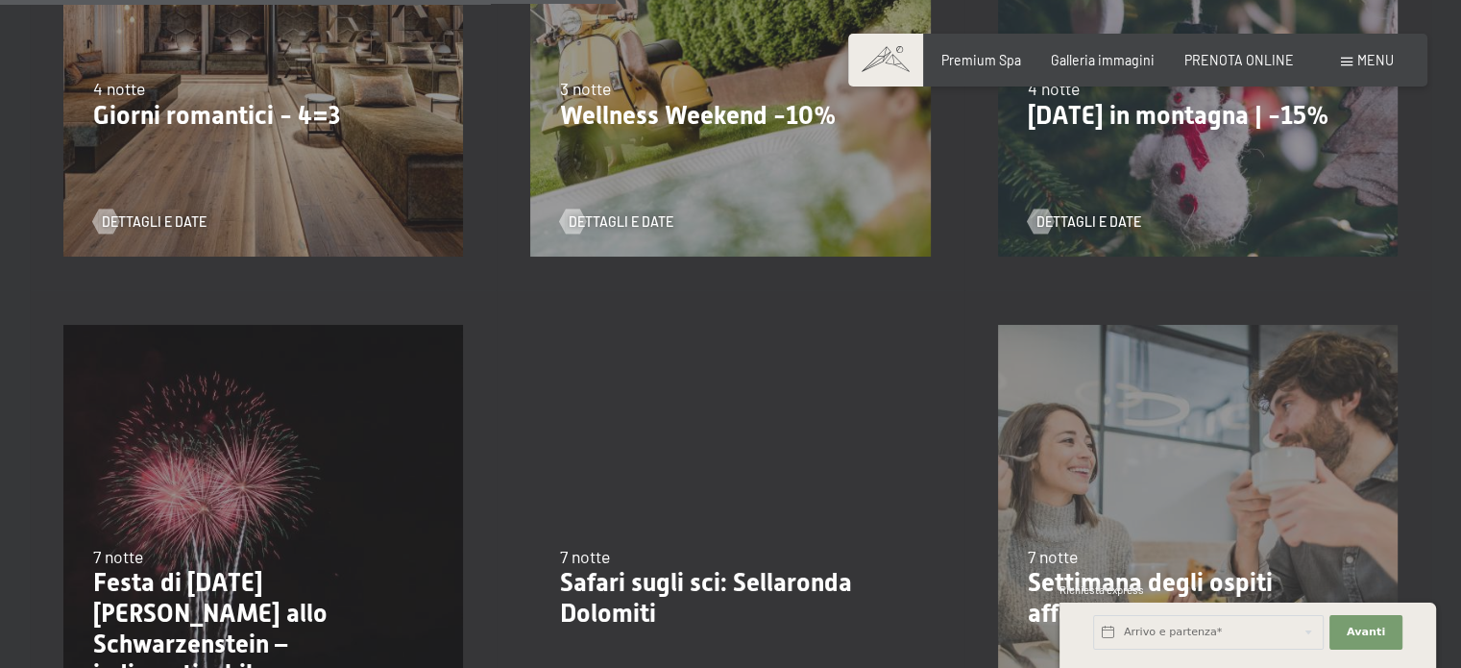
scroll to position [1632, 0]
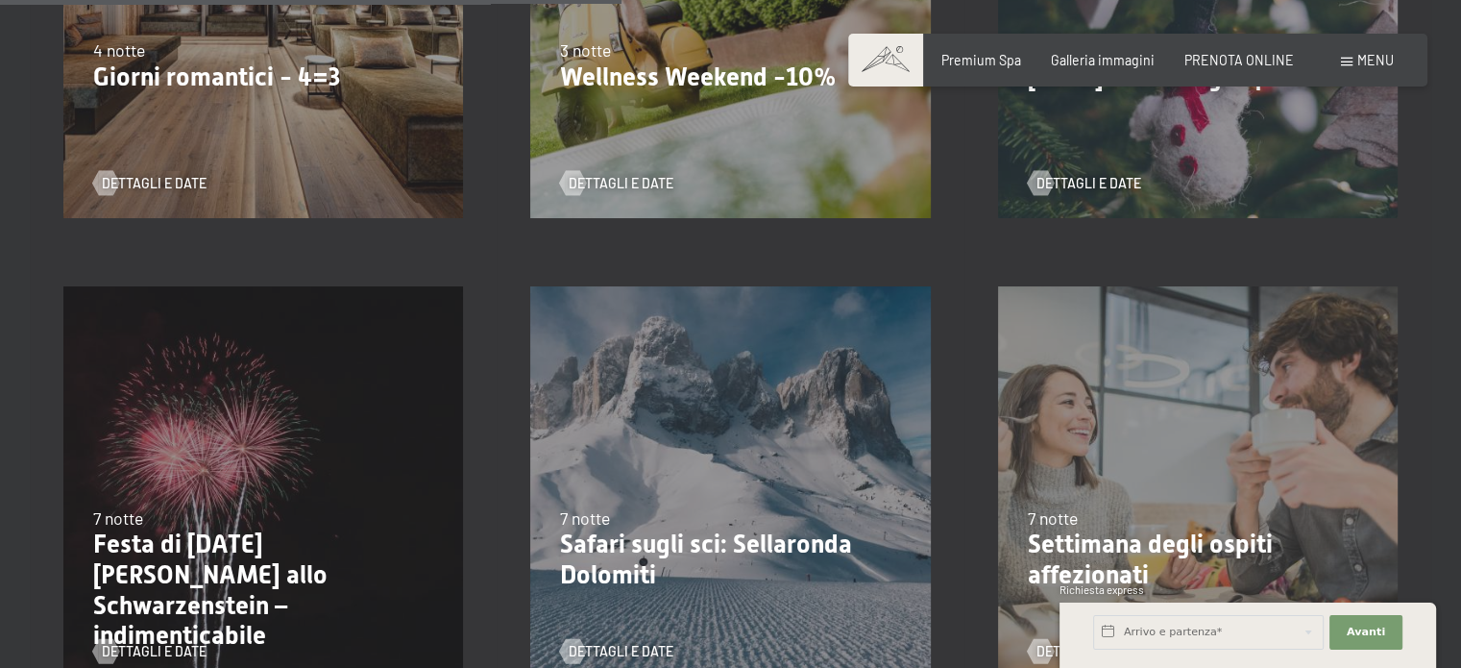
click at [223, 141] on div "[DATE]-[DATE] [DATE]-[DATE] [DATE]-[DATE] [DATE]-[DATE] [DATE]-[DATE] [DATE]-[D…" at bounding box center [263, 18] width 467 height 467
click at [154, 181] on span "Dettagli e Date" at bounding box center [173, 183] width 105 height 19
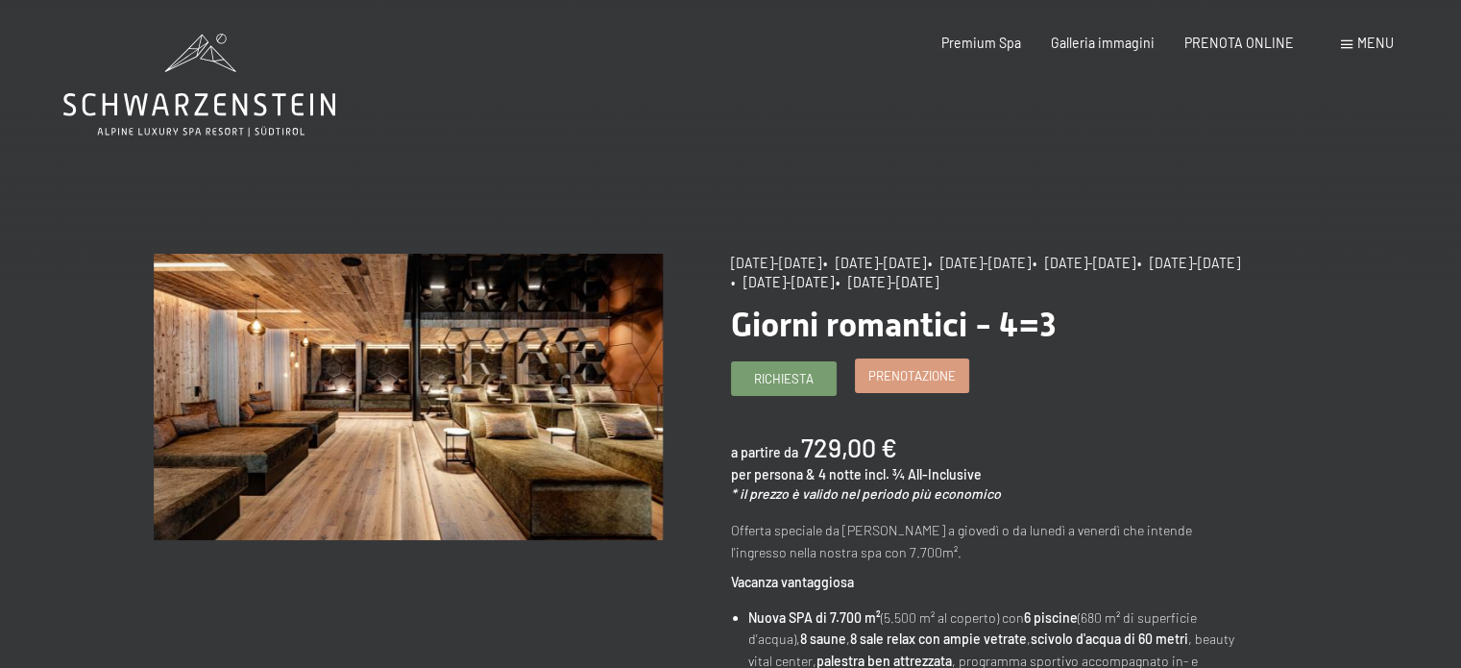
click at [911, 374] on span "Prenotazione" at bounding box center [912, 375] width 87 height 17
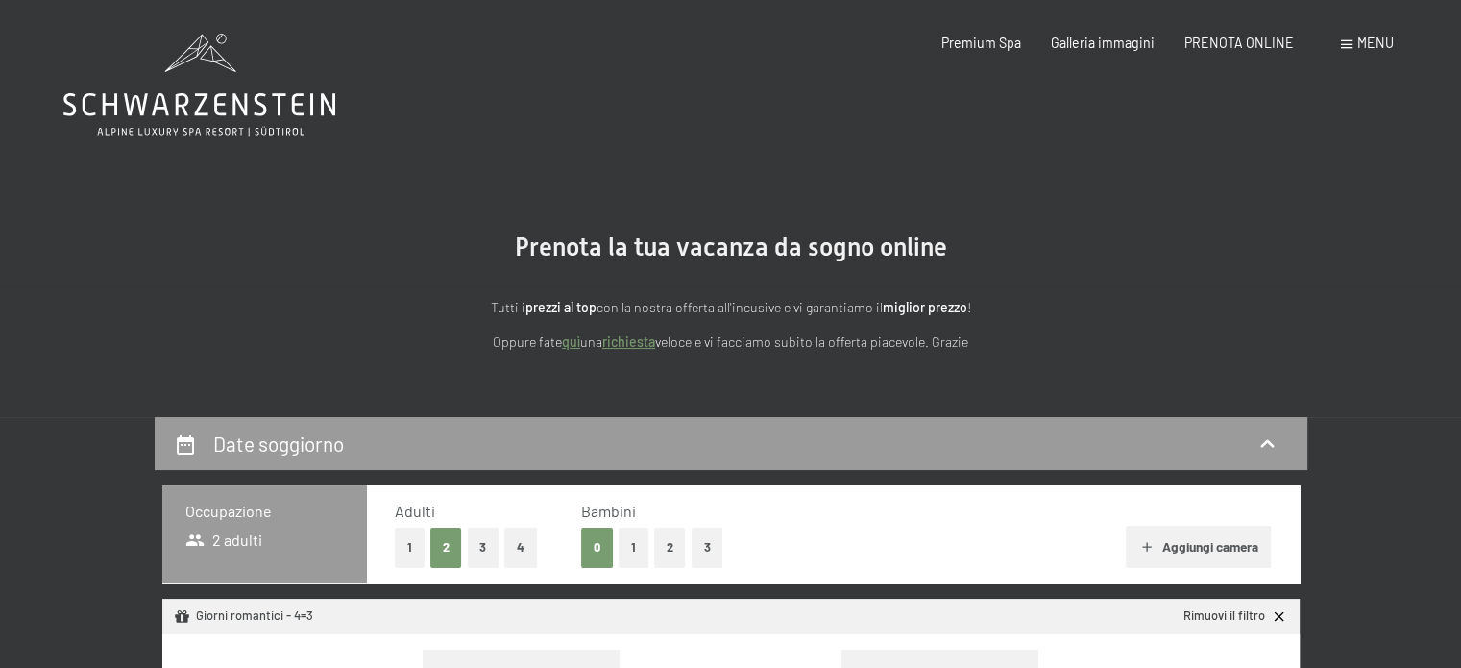
select select "[DATE]"
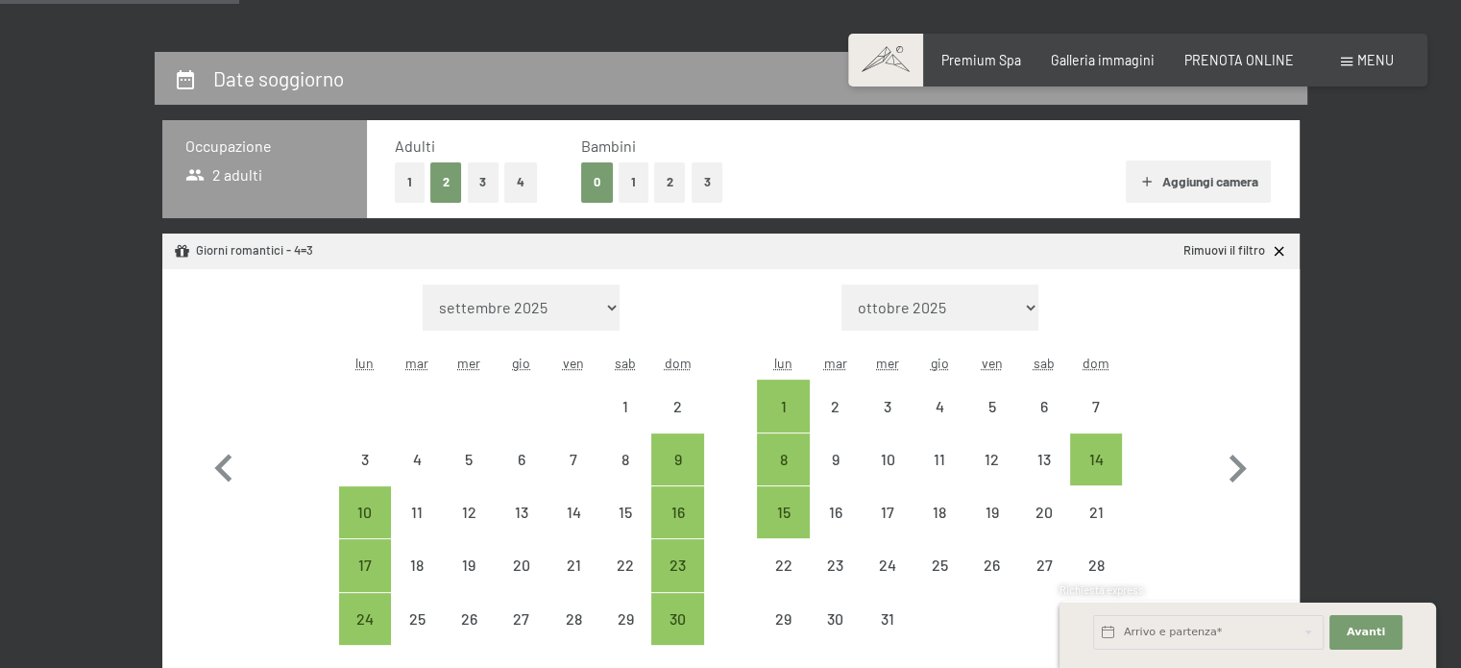
scroll to position [443, 0]
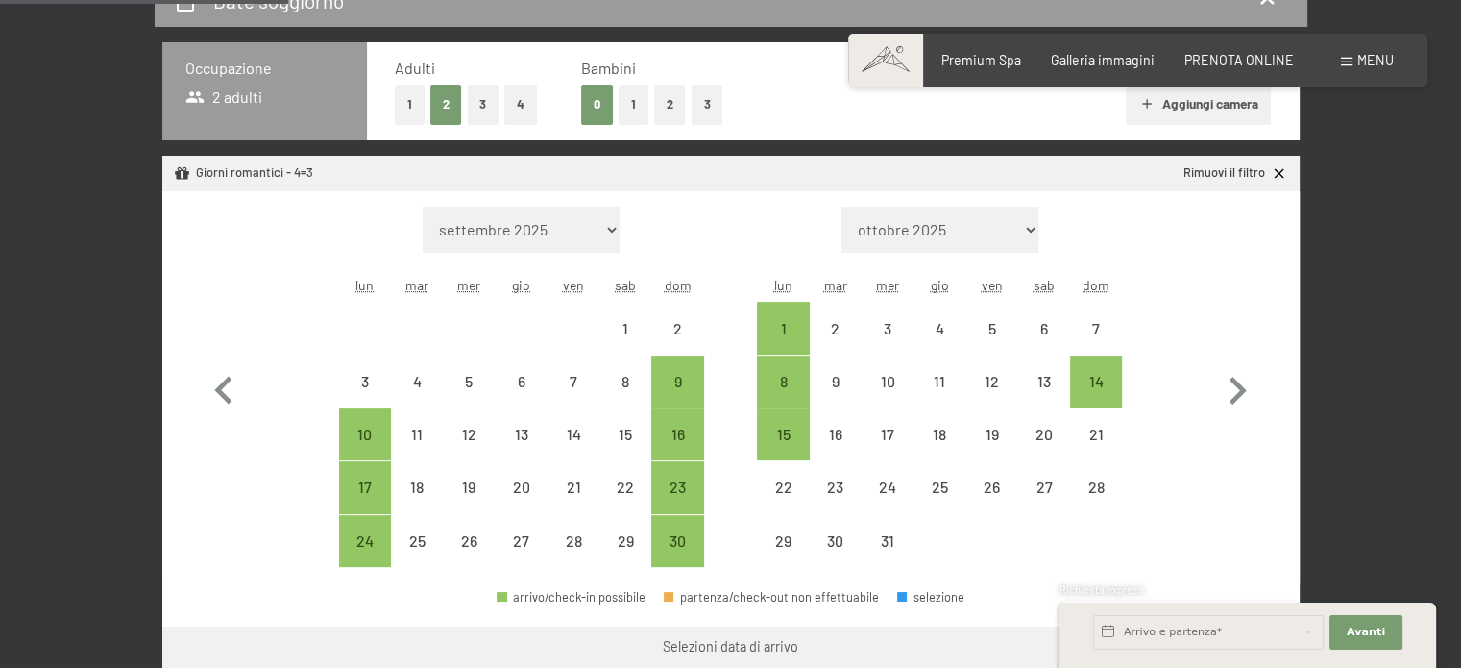
click at [578, 226] on select "settembre 2025 ottobre 2025 novembre 2025 dicembre 2025 gennaio 2026 febbraio 2…" at bounding box center [521, 230] width 197 height 46
select select "[DATE]"
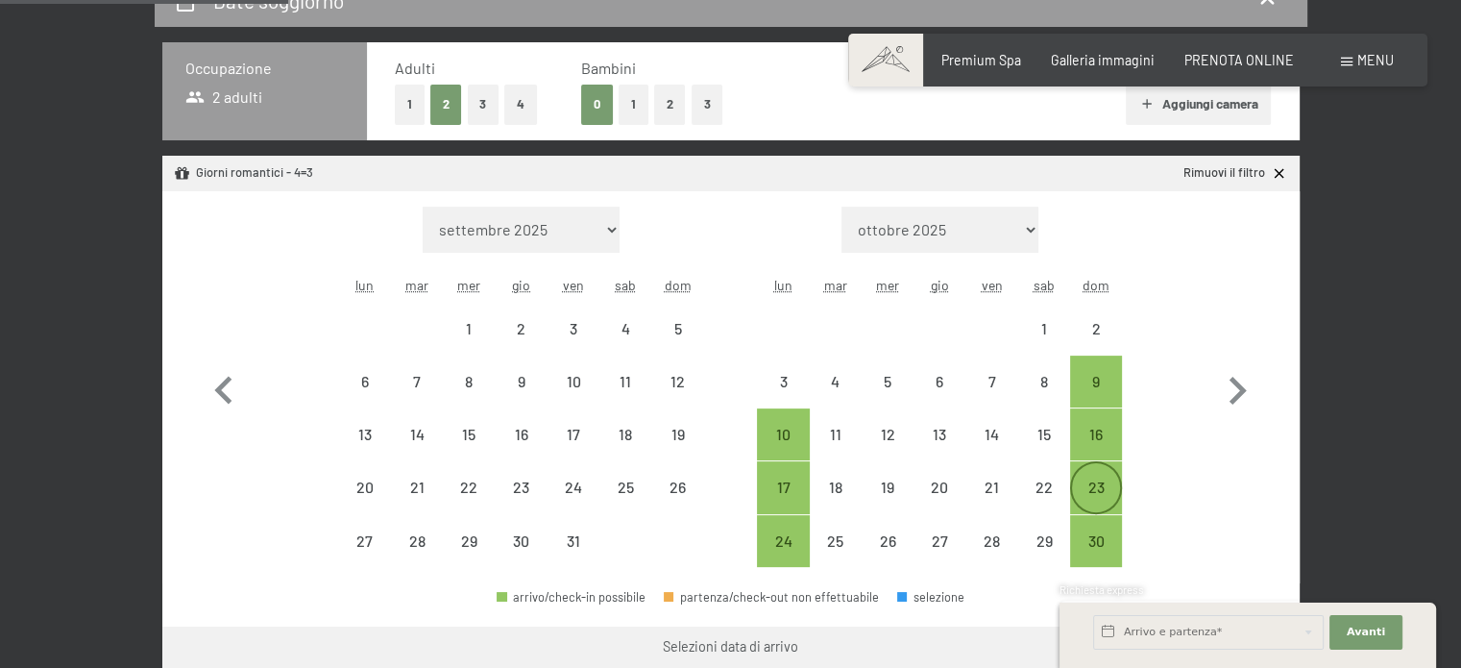
click at [1096, 491] on div "23" at bounding box center [1096, 503] width 48 height 48
select select "[DATE]"
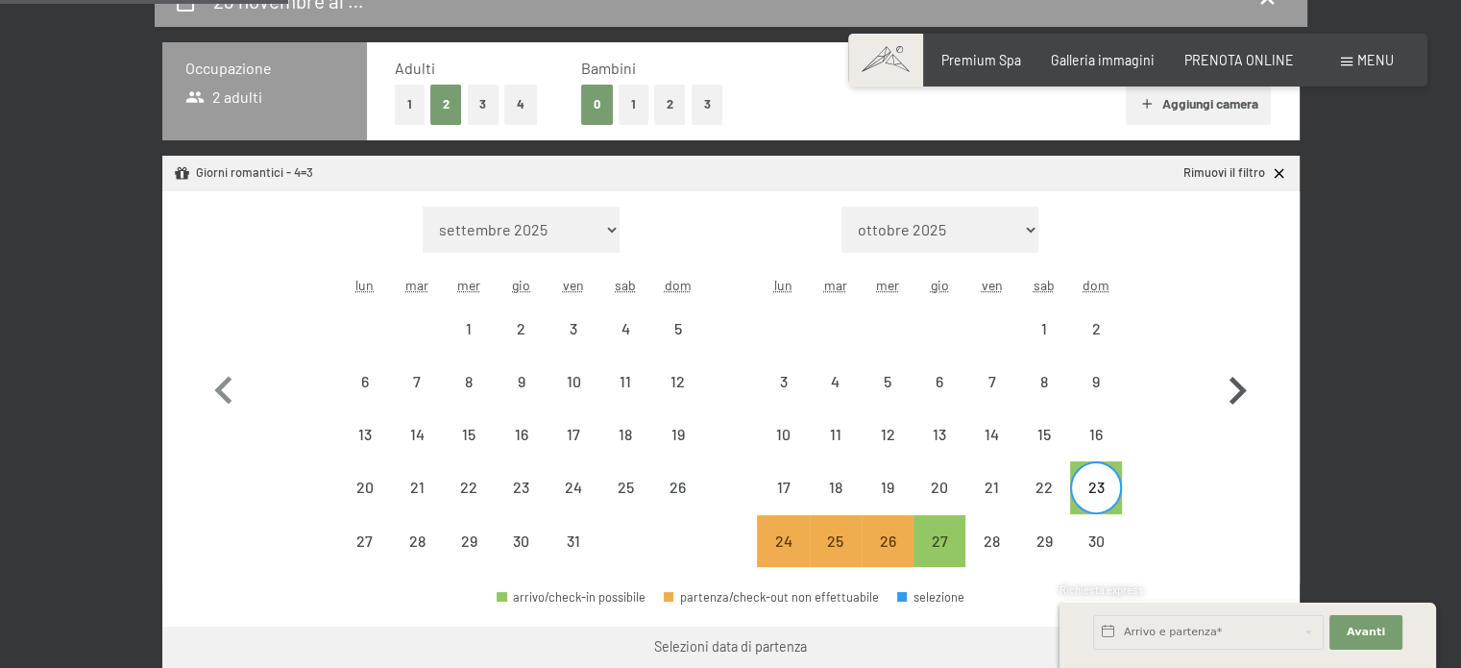
click at [1222, 376] on icon "button" at bounding box center [1238, 391] width 56 height 56
select select "[DATE]"
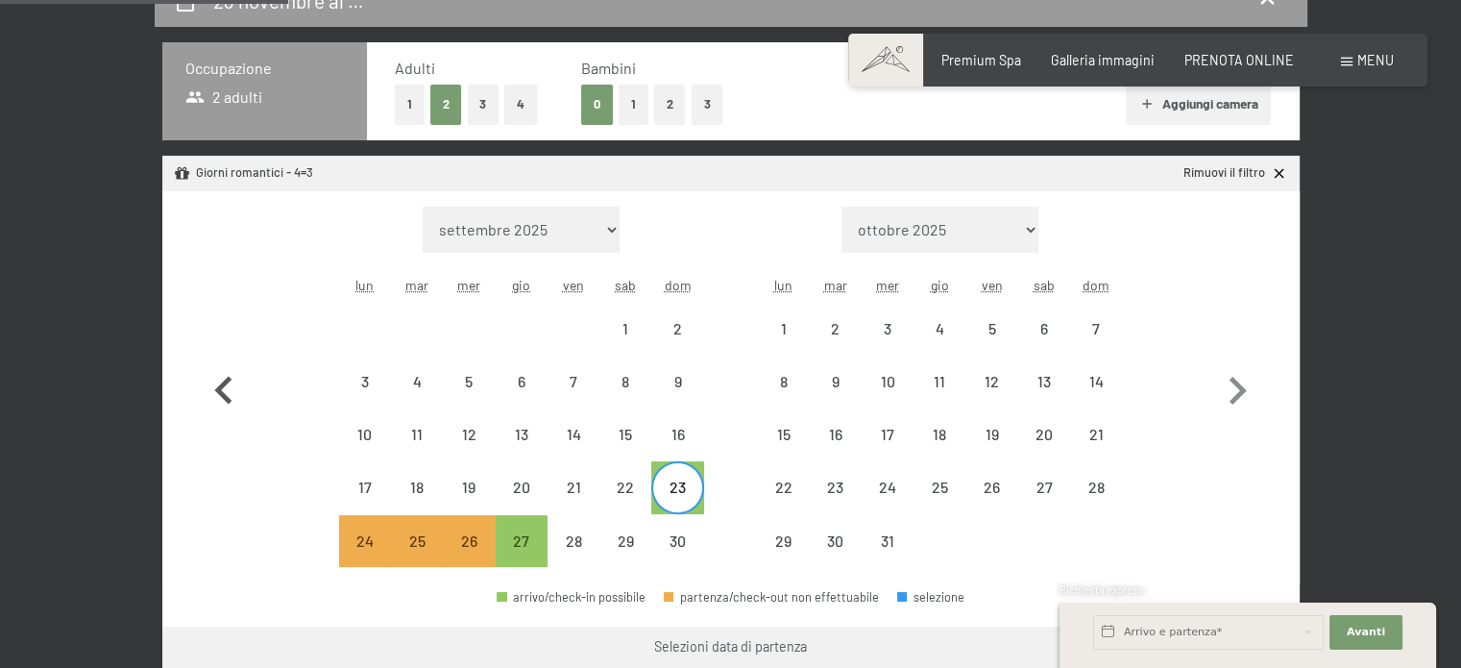
click at [219, 393] on icon "button" at bounding box center [222, 390] width 17 height 28
select select "[DATE]"
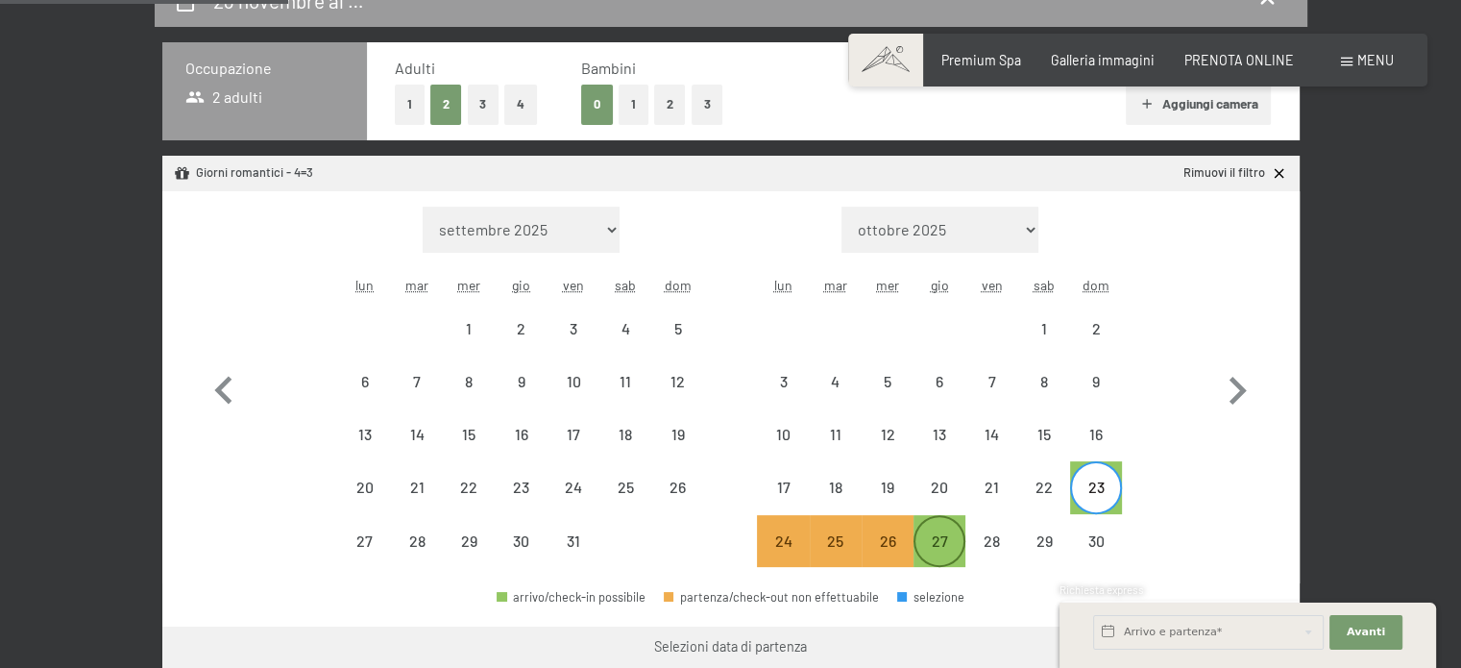
click at [931, 526] on div "27" at bounding box center [940, 541] width 48 height 48
select select "[DATE]"
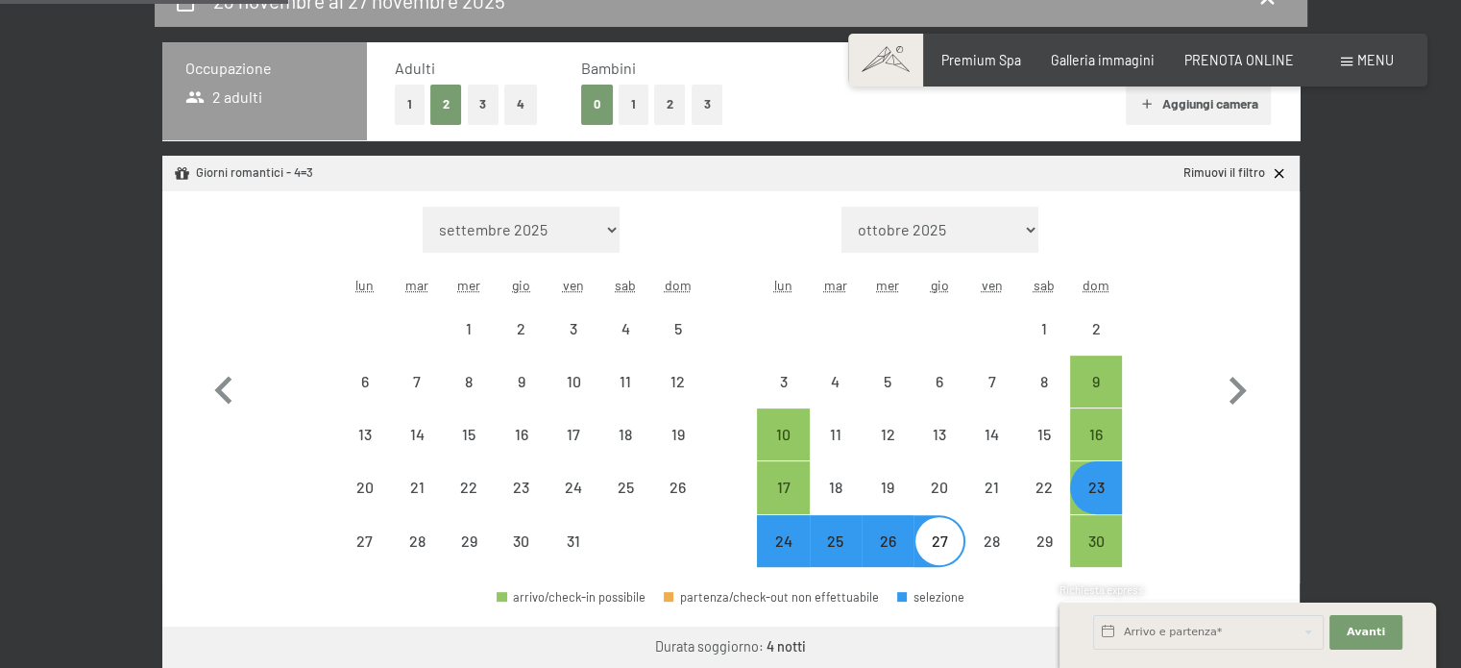
select select "[DATE]"
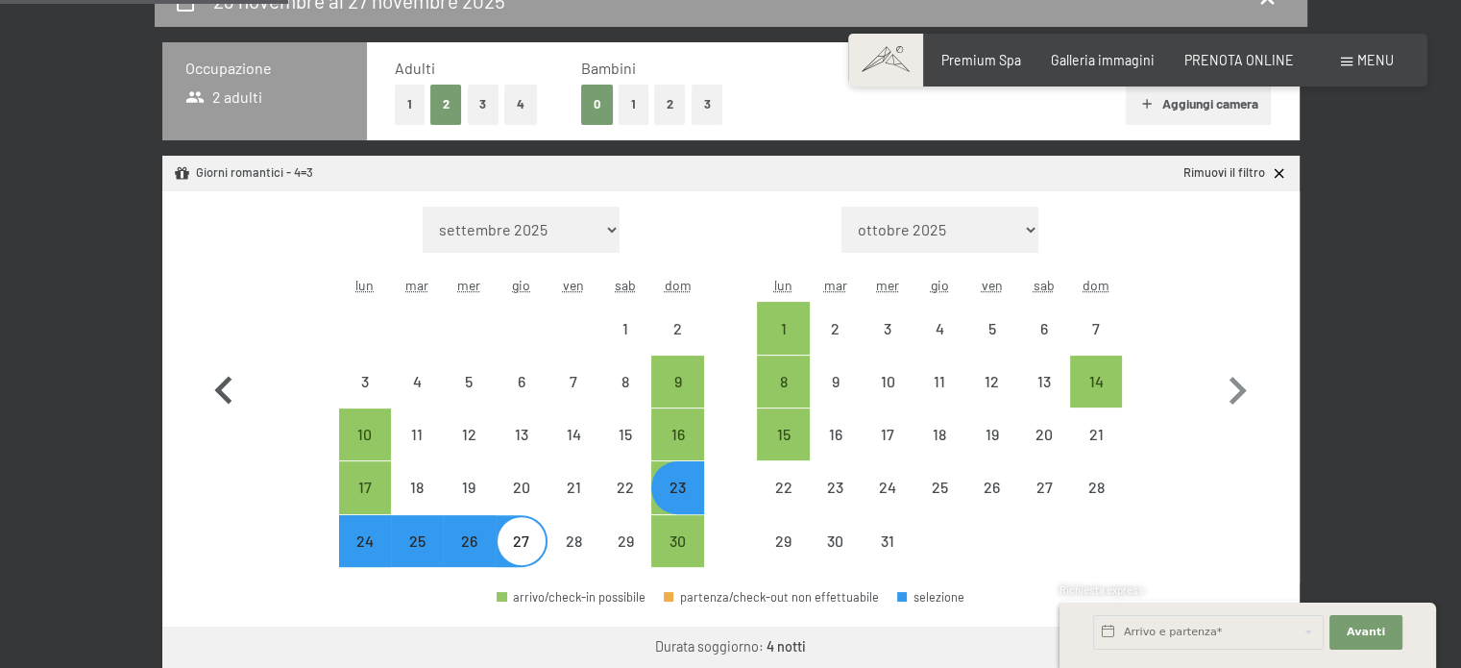
click at [232, 393] on icon "button" at bounding box center [224, 391] width 56 height 56
select select "[DATE]"
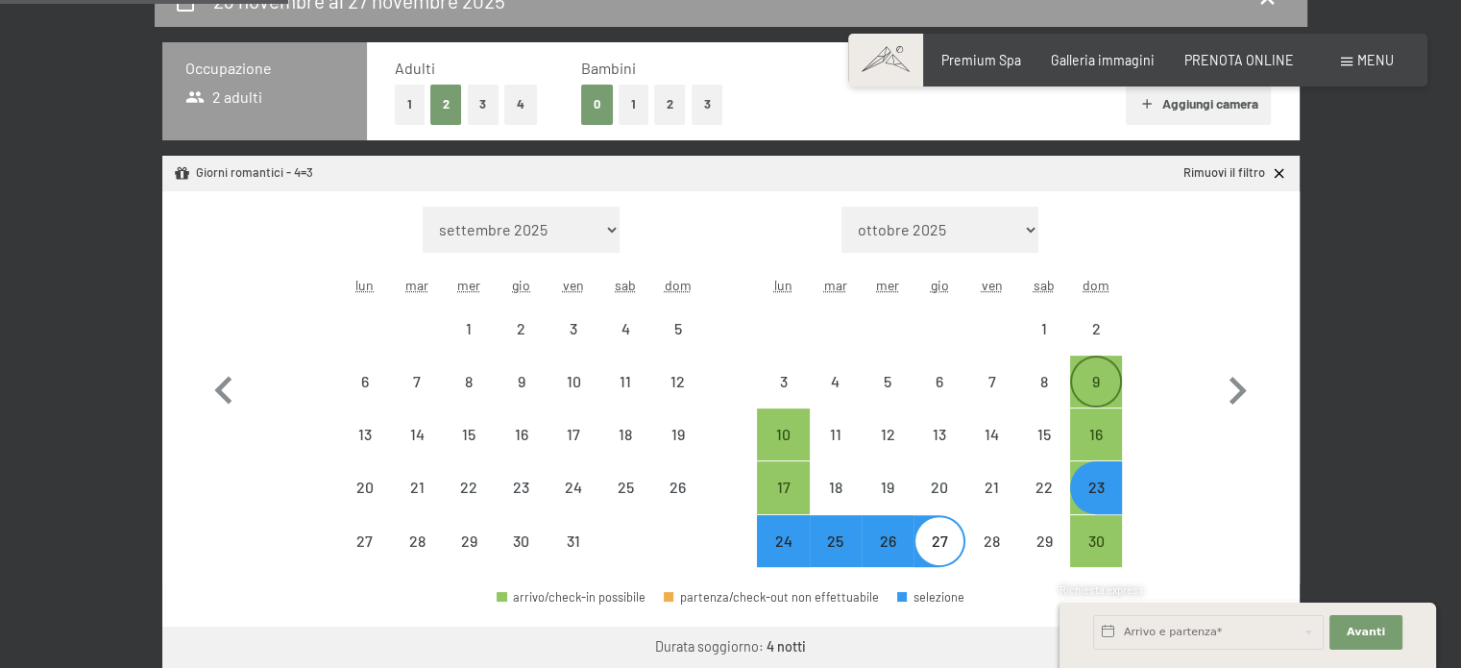
click at [1091, 370] on div "9" at bounding box center [1096, 381] width 48 height 48
select select "[DATE]"
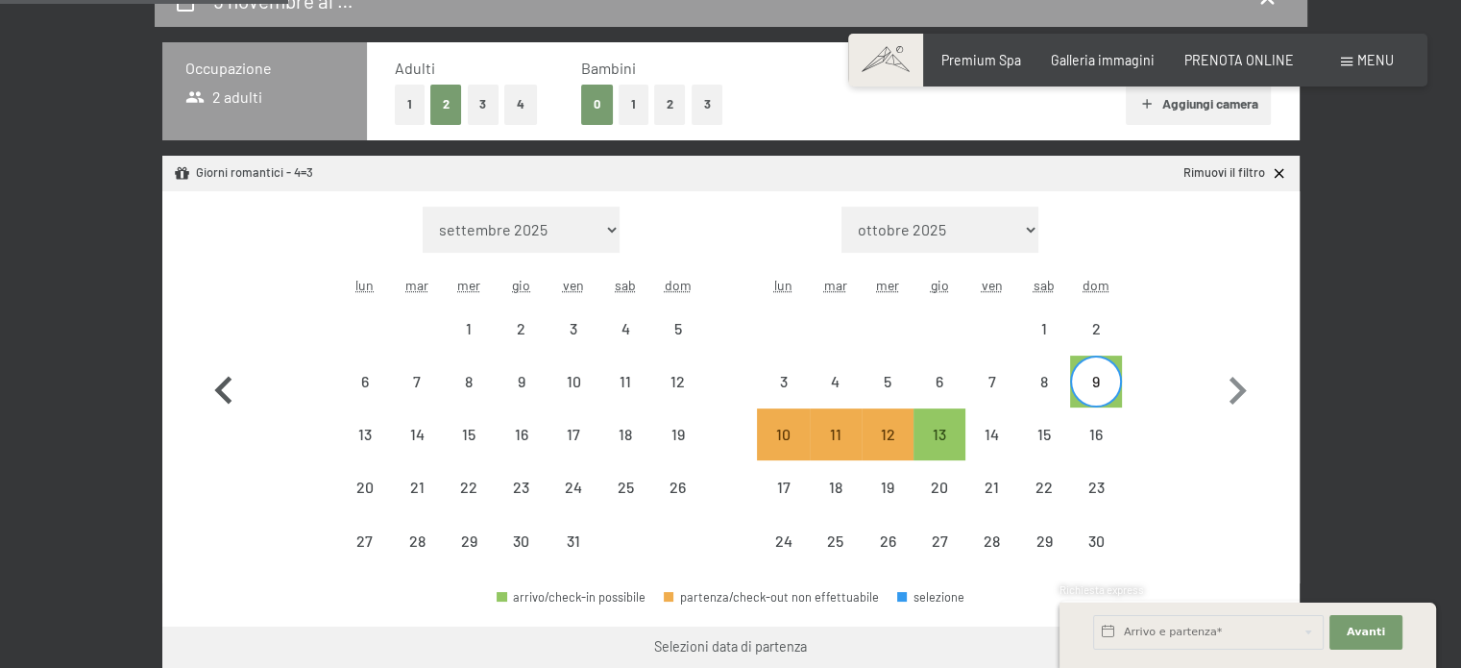
click at [230, 395] on icon "button" at bounding box center [224, 391] width 56 height 56
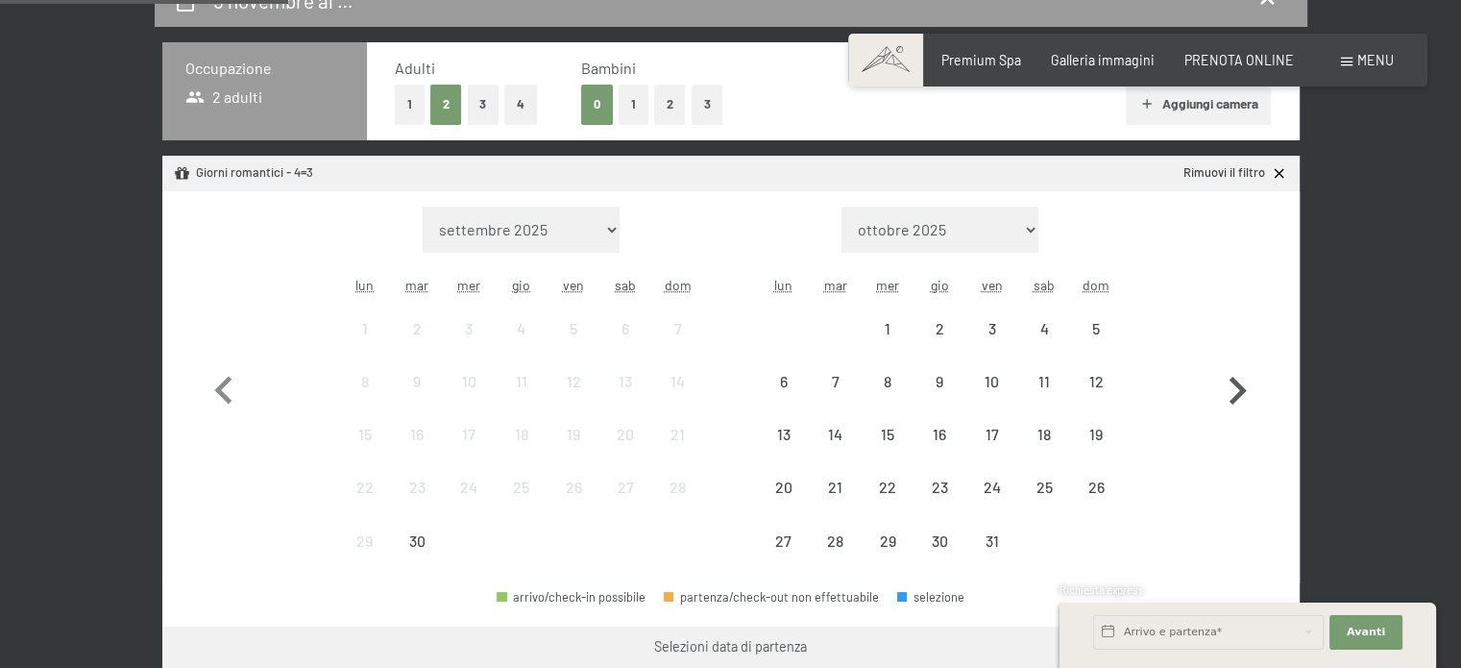
click at [1243, 395] on icon "button" at bounding box center [1238, 391] width 56 height 56
select select "[DATE]"
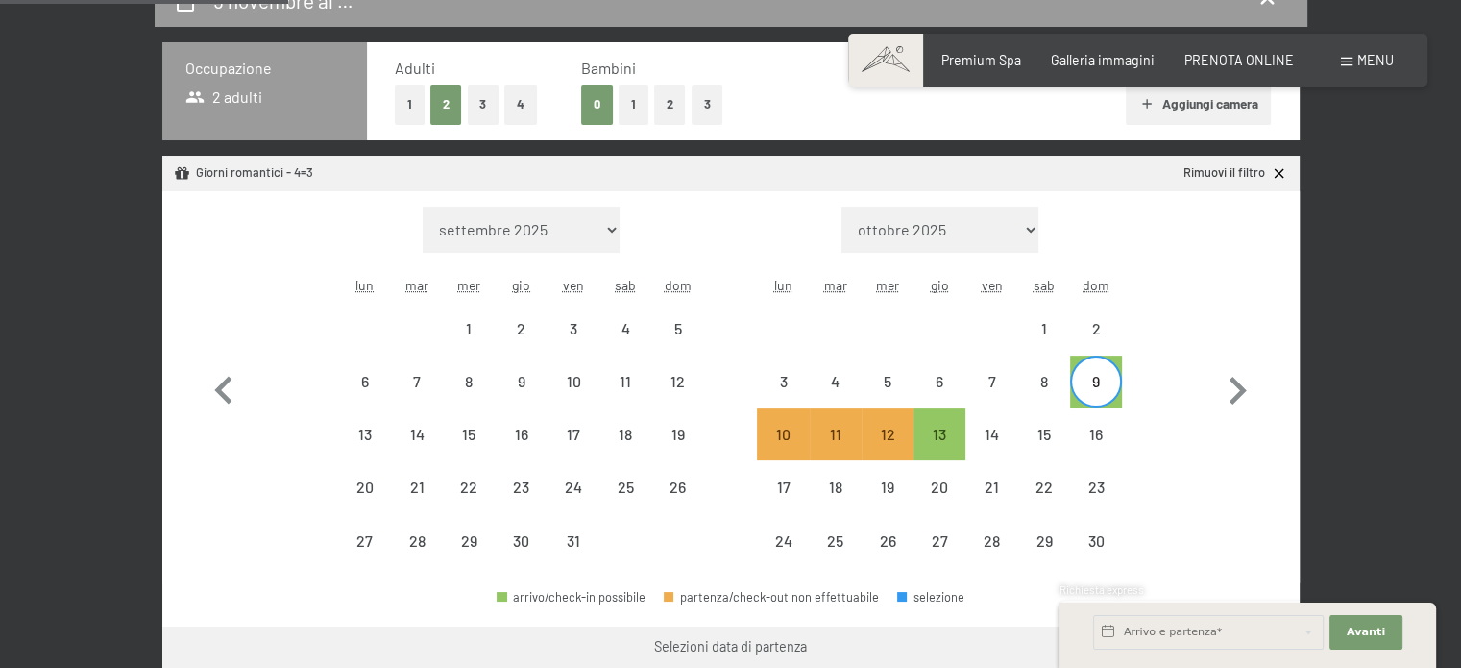
click at [1172, 422] on div "Mese/anno settembre 2025 ottobre 2025 novembre 2025 dicembre 2025 gennaio 2026 …" at bounding box center [730, 387] width 1069 height 361
drag, startPoint x: 1155, startPoint y: 433, endPoint x: 1141, endPoint y: 433, distance: 14.4
click at [1153, 434] on div "Mese/anno settembre 2025 ottobre 2025 novembre 2025 dicembre 2025 gennaio 2026 …" at bounding box center [730, 387] width 1069 height 361
click at [1092, 383] on div "9" at bounding box center [1096, 398] width 48 height 48
select select "[DATE]"
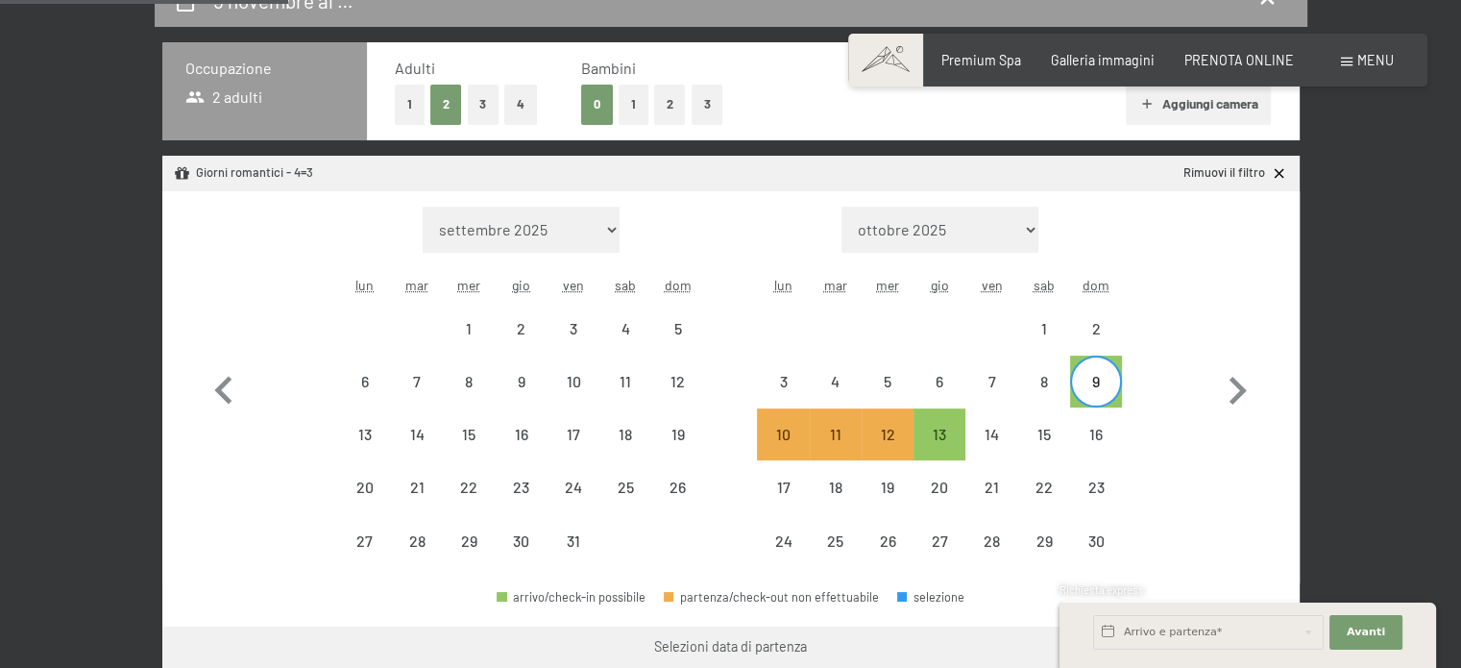
select select "[DATE]"
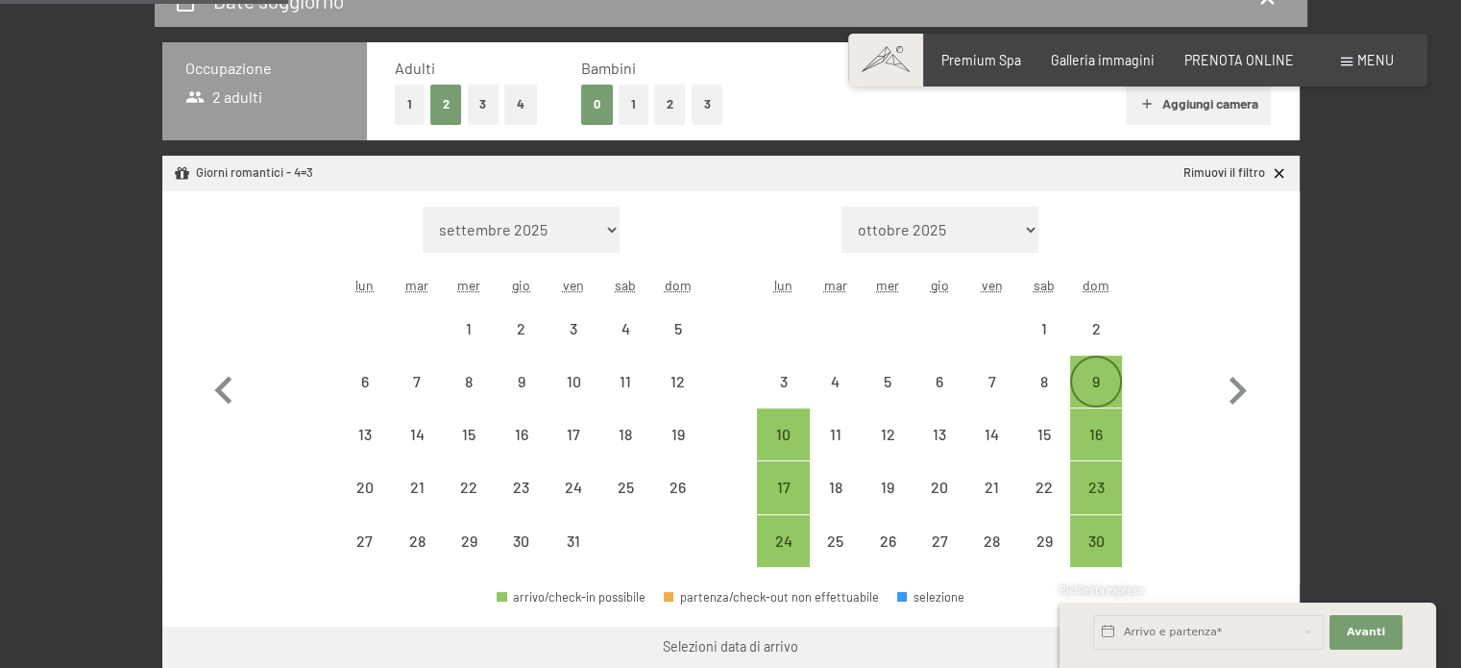
click at [1100, 382] on div "9" at bounding box center [1096, 398] width 48 height 48
select select "[DATE]"
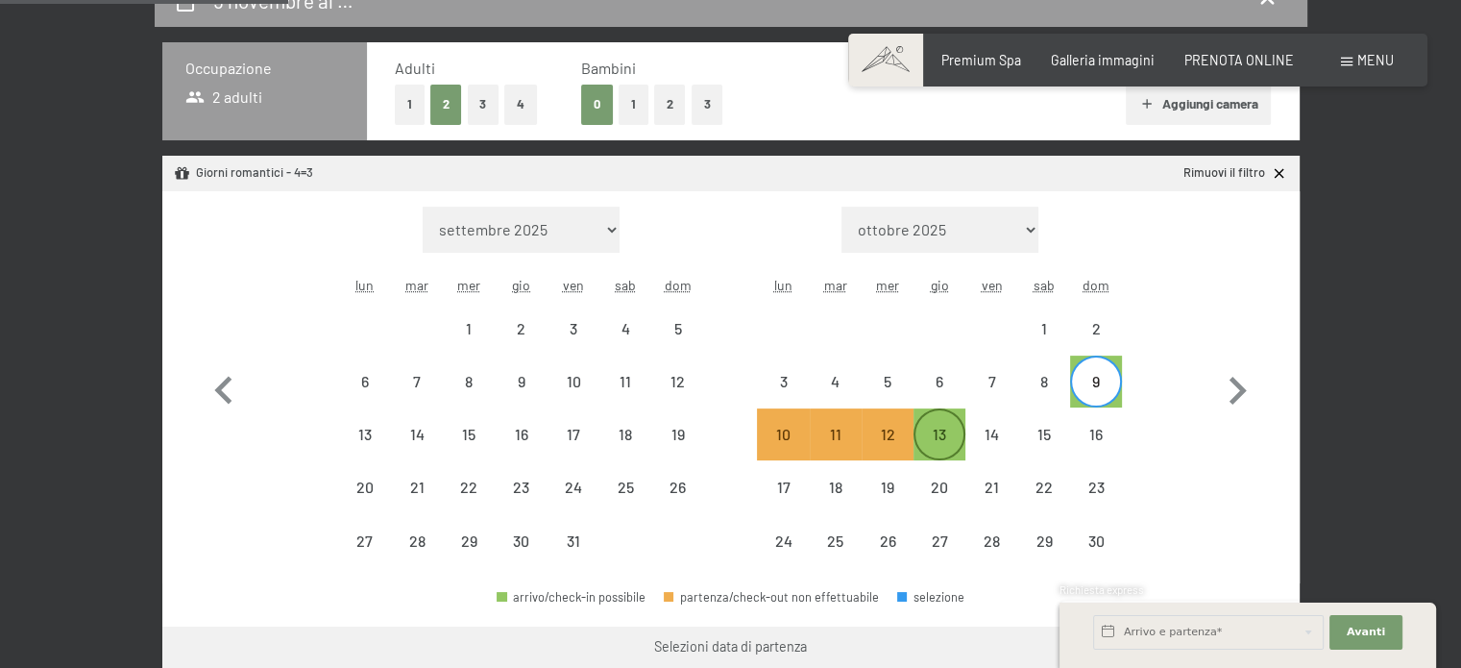
click at [952, 445] on div "13" at bounding box center [940, 451] width 48 height 48
select select "[DATE]"
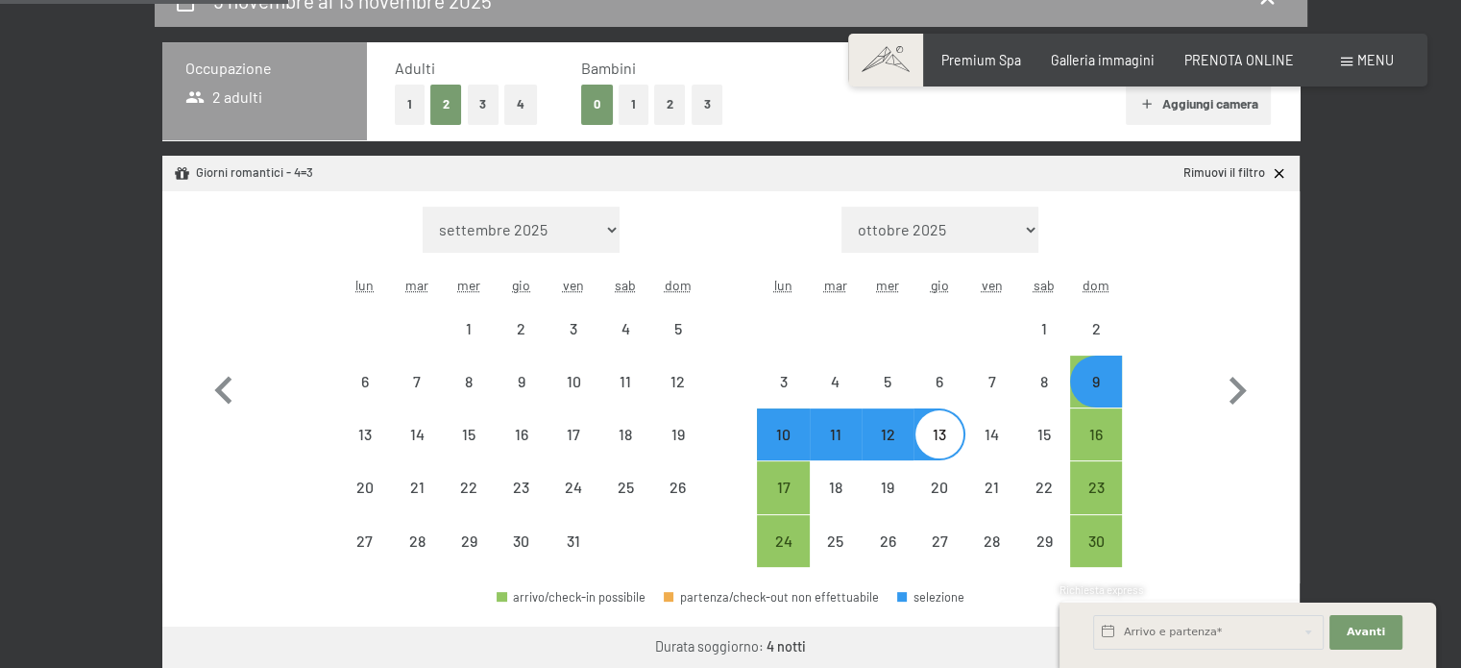
select select "[DATE]"
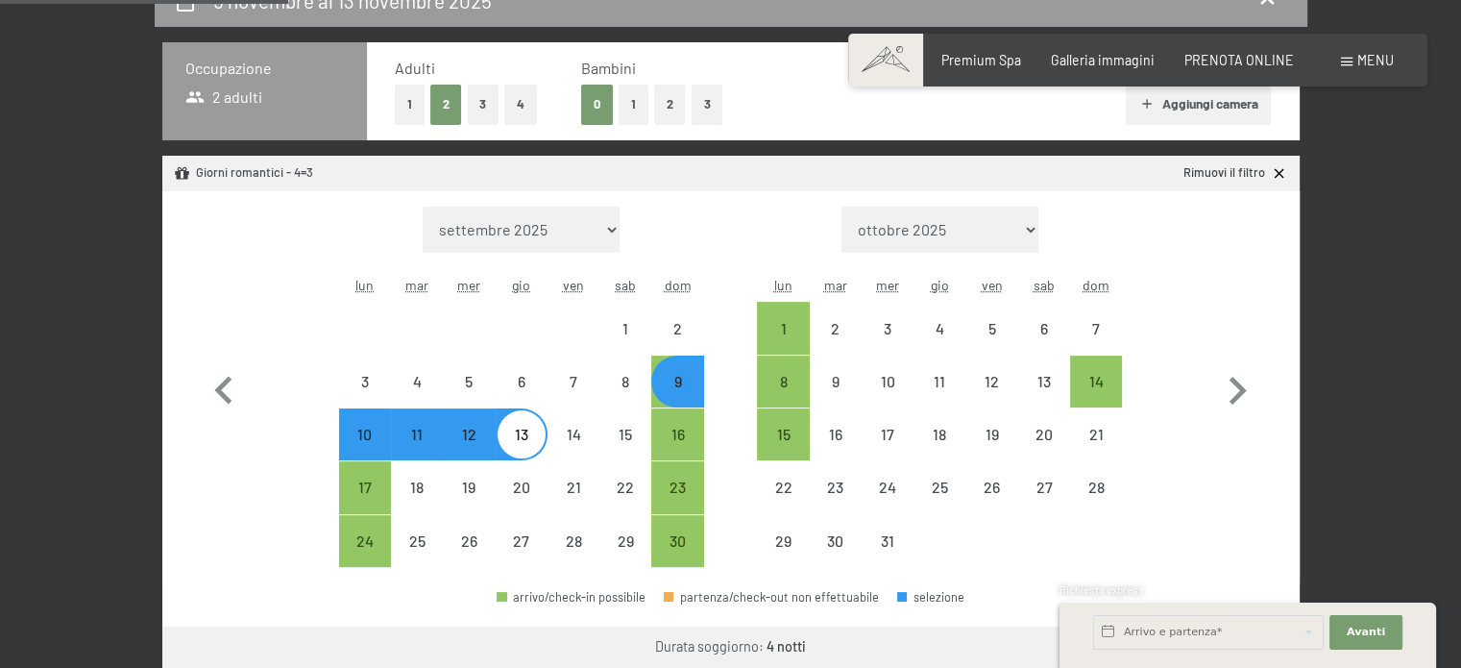
scroll to position [1027, 0]
